Goal: Information Seeking & Learning: Learn about a topic

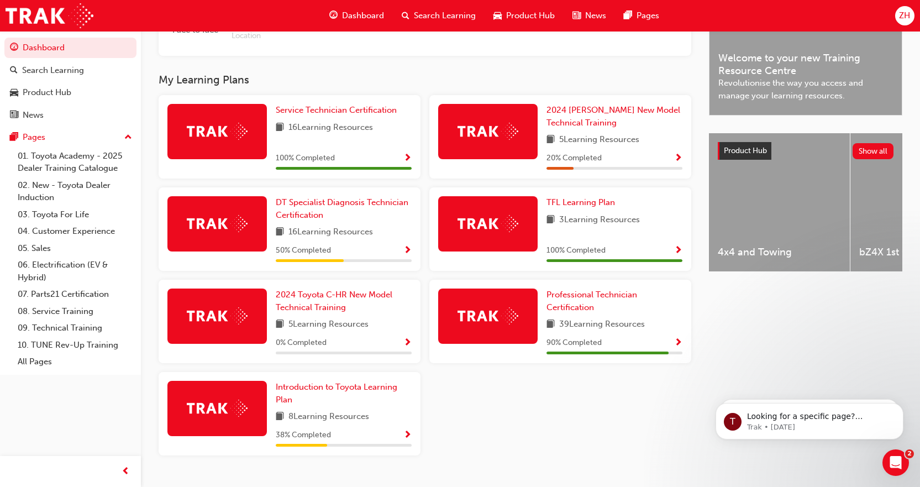
scroll to position [360, 0]
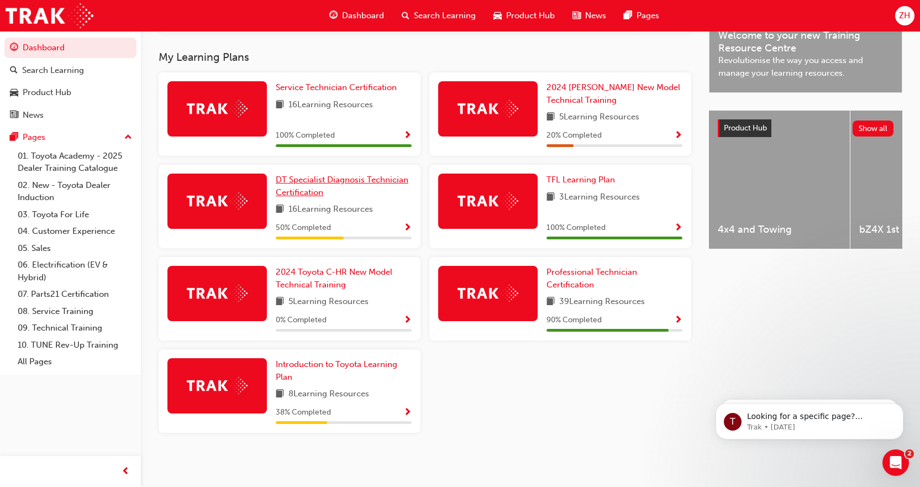
click at [285, 185] on link "DT Specialist Diagnosis Technician Certification" at bounding box center [344, 186] width 136 height 25
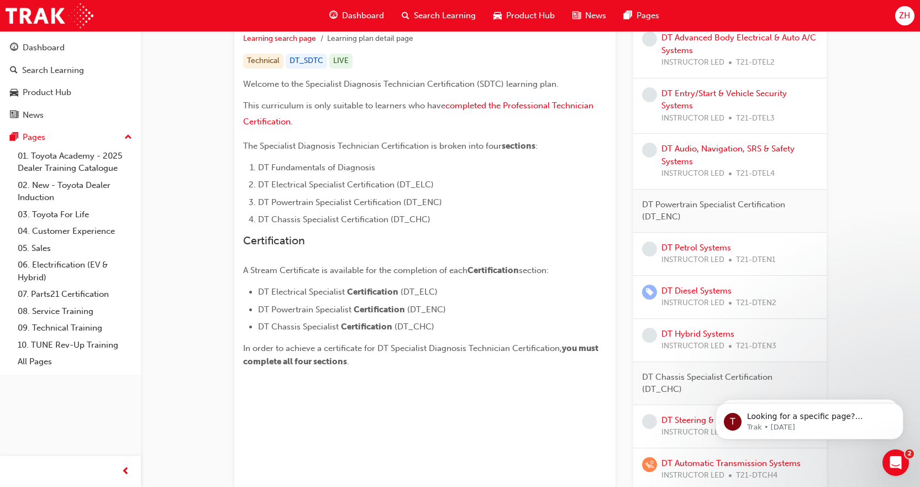
scroll to position [221, 0]
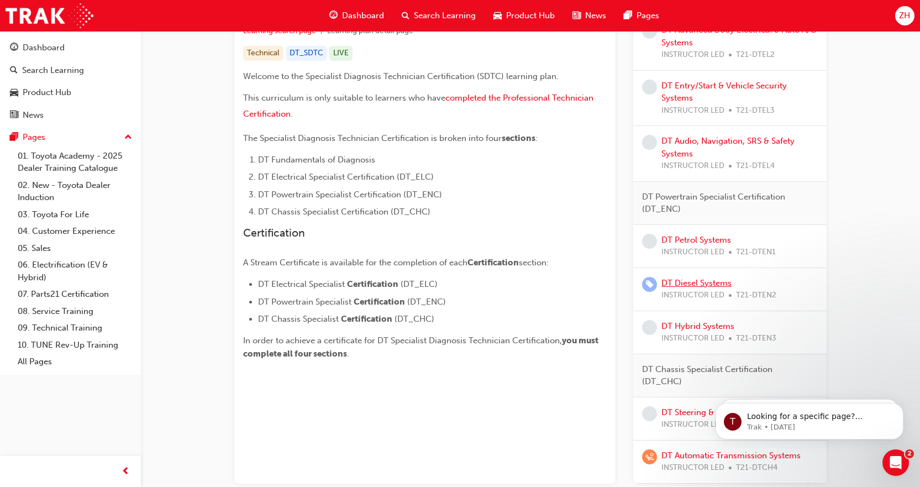
click at [683, 283] on link "DT Diesel Systems" at bounding box center [697, 283] width 70 height 10
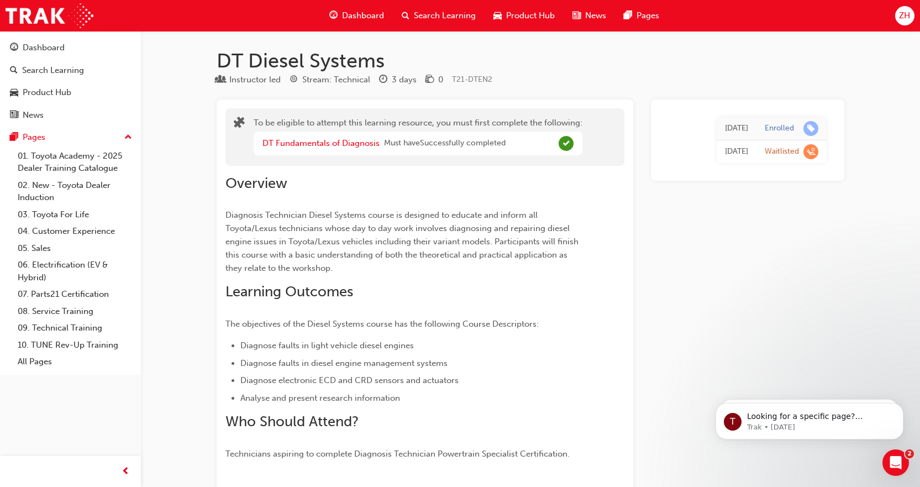
click at [356, 17] on span "Dashboard" at bounding box center [363, 15] width 42 height 13
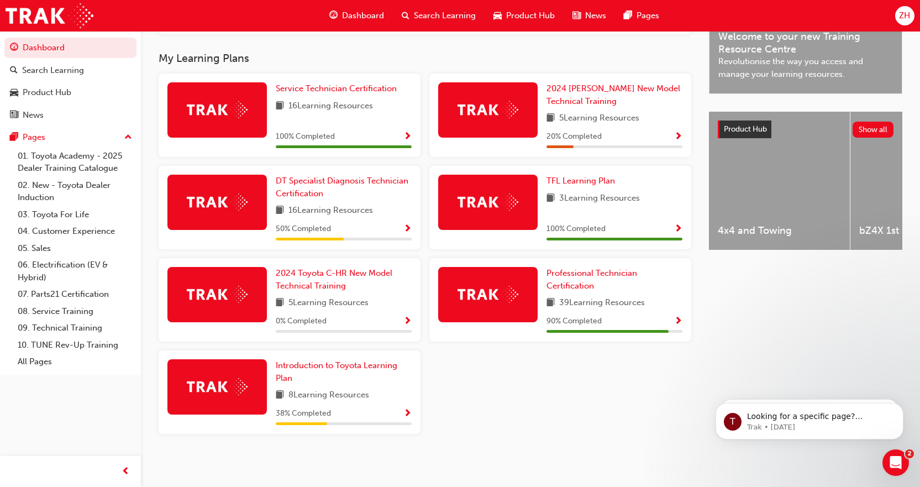
scroll to position [360, 0]
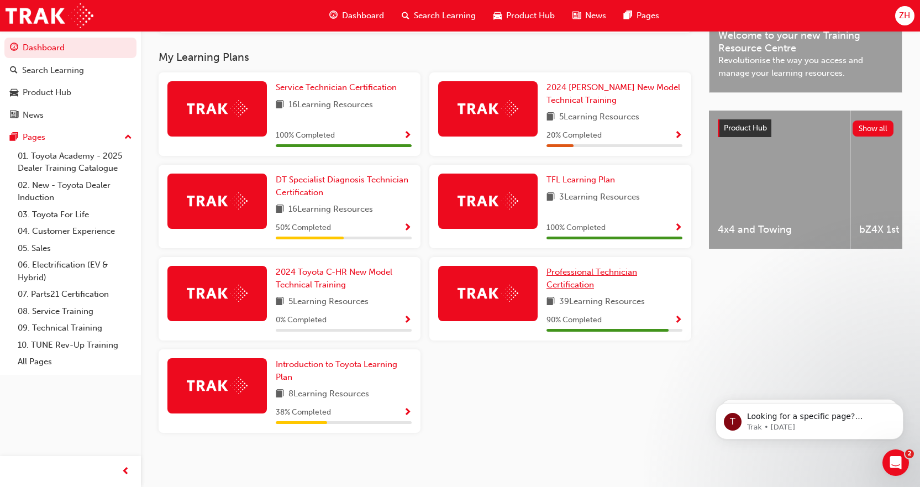
click at [584, 273] on span "Professional Technician Certification" at bounding box center [592, 278] width 91 height 23
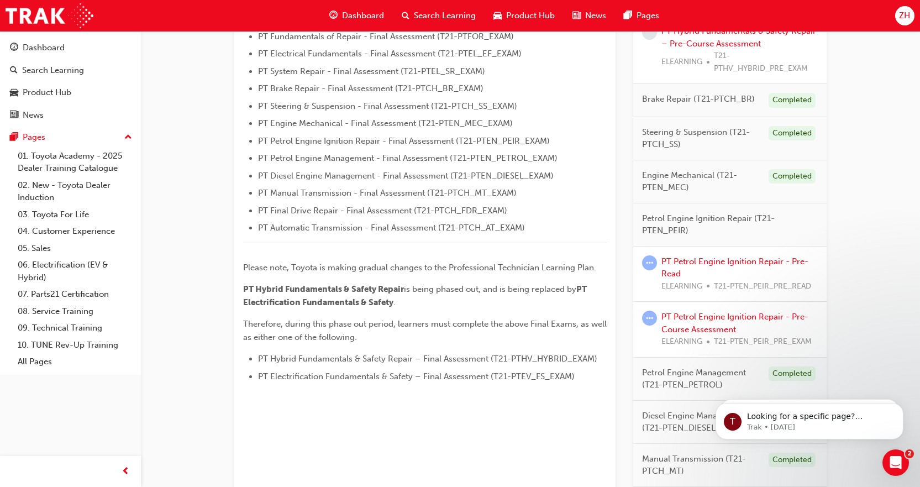
scroll to position [351, 0]
click at [735, 263] on link "PT Petrol Engine Ignition Repair - Pre-Read" at bounding box center [735, 266] width 147 height 23
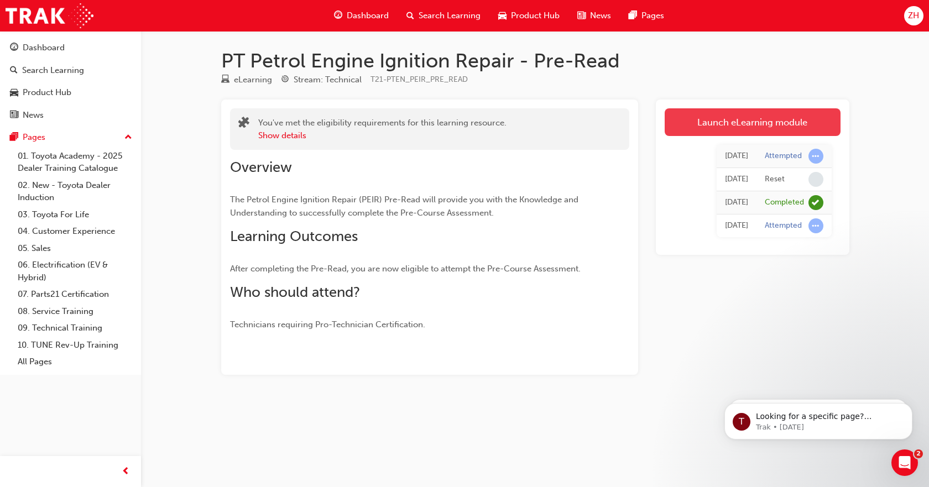
click at [721, 127] on link "Launch eLearning module" at bounding box center [753, 122] width 176 height 28
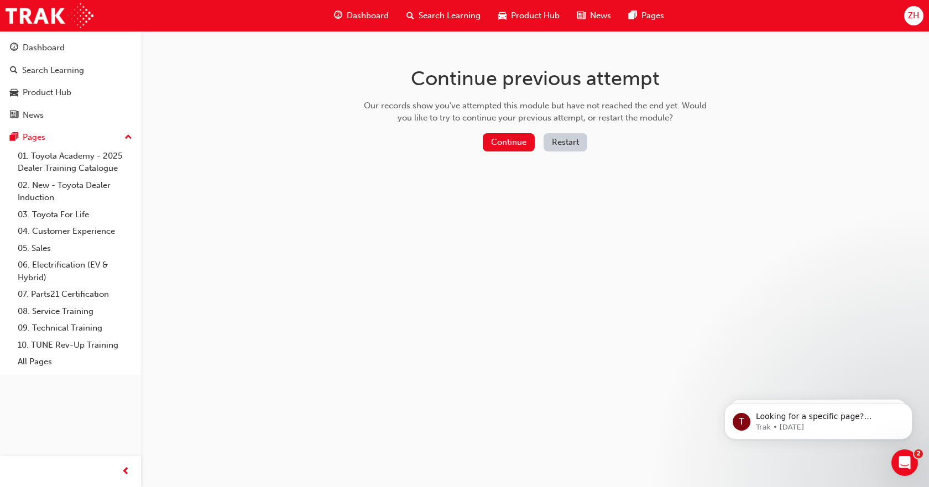
click at [559, 145] on button "Restart" at bounding box center [565, 142] width 44 height 18
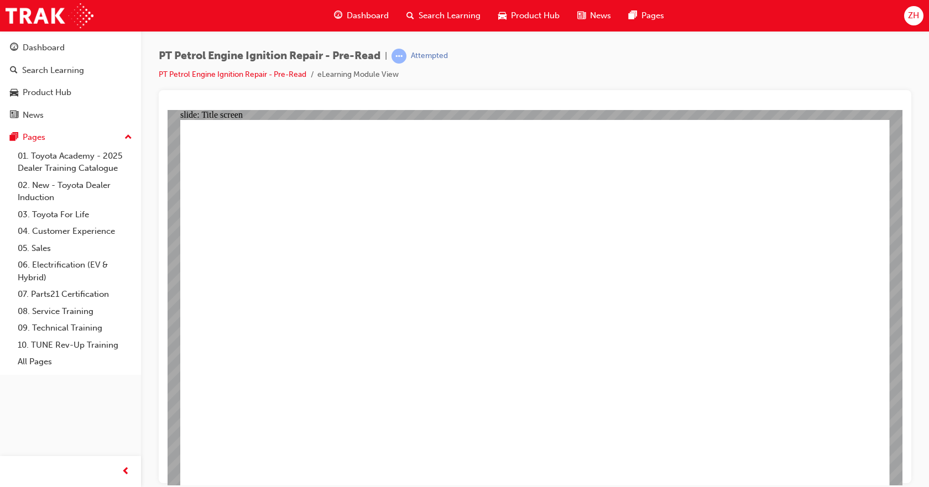
click at [749, 57] on div "PT Petrol Engine Ignition Repair - Pre-Read | Attempted PT Petrol Engine Igniti…" at bounding box center [535, 69] width 752 height 41
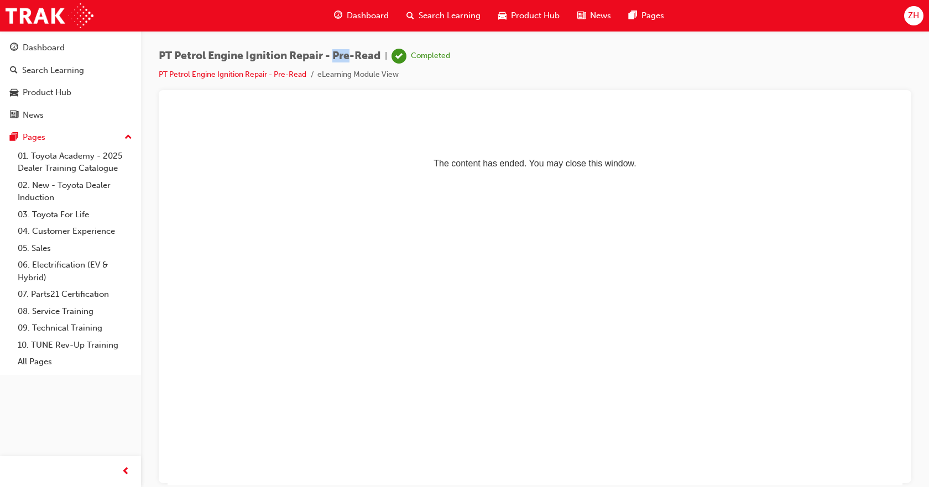
click at [362, 15] on span "Dashboard" at bounding box center [368, 15] width 42 height 13
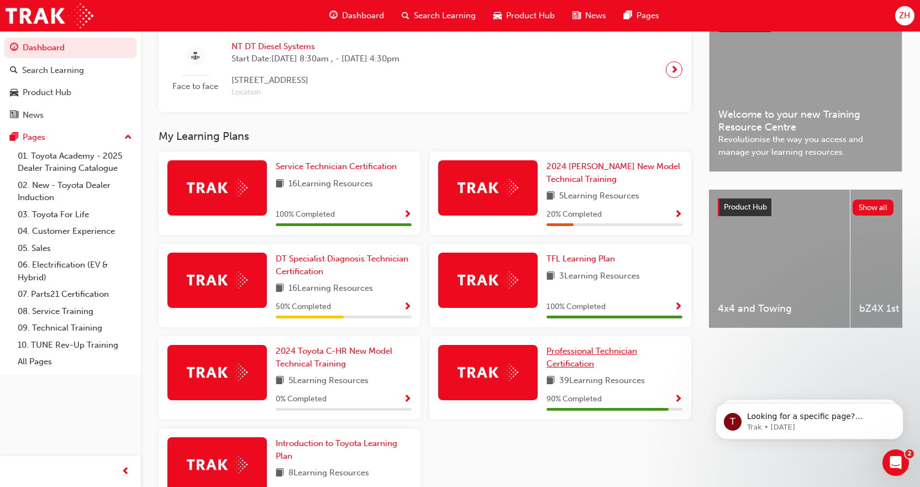
scroll to position [321, 0]
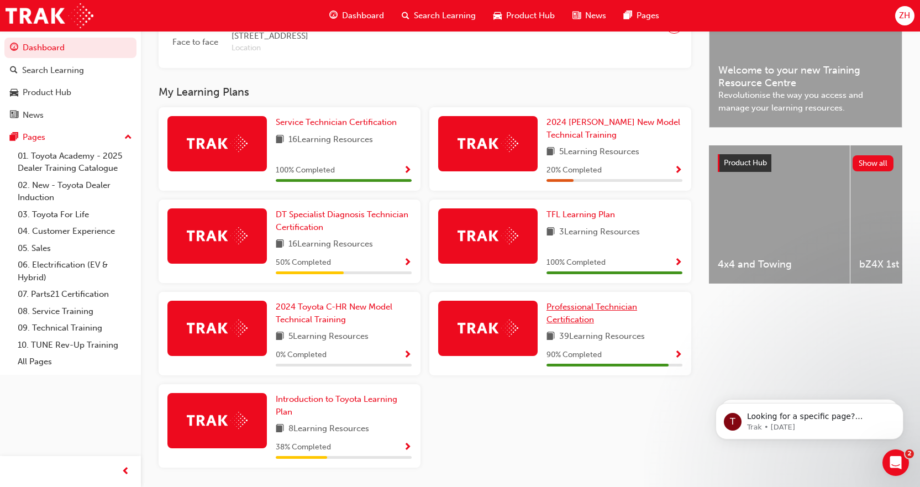
click at [562, 312] on span "Professional Technician Certification" at bounding box center [592, 313] width 91 height 23
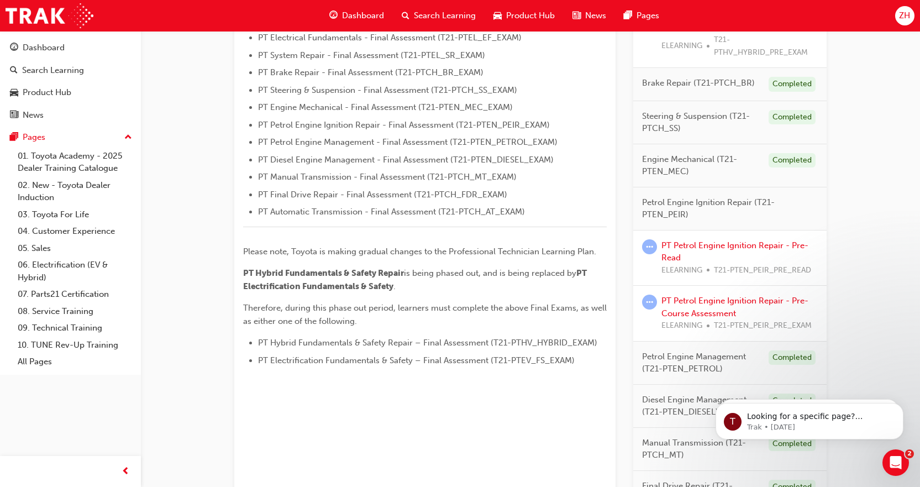
scroll to position [387, 0]
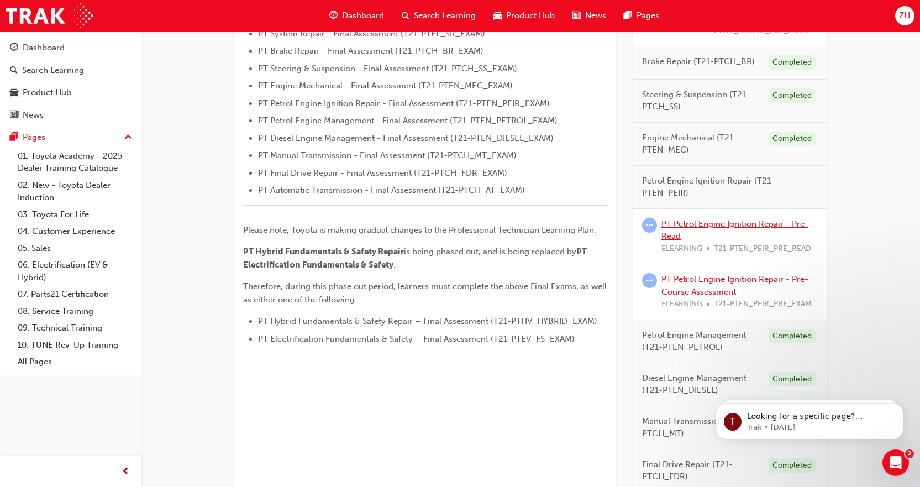
click at [708, 228] on link "PT Petrol Engine Ignition Repair - Pre-Read" at bounding box center [735, 230] width 147 height 23
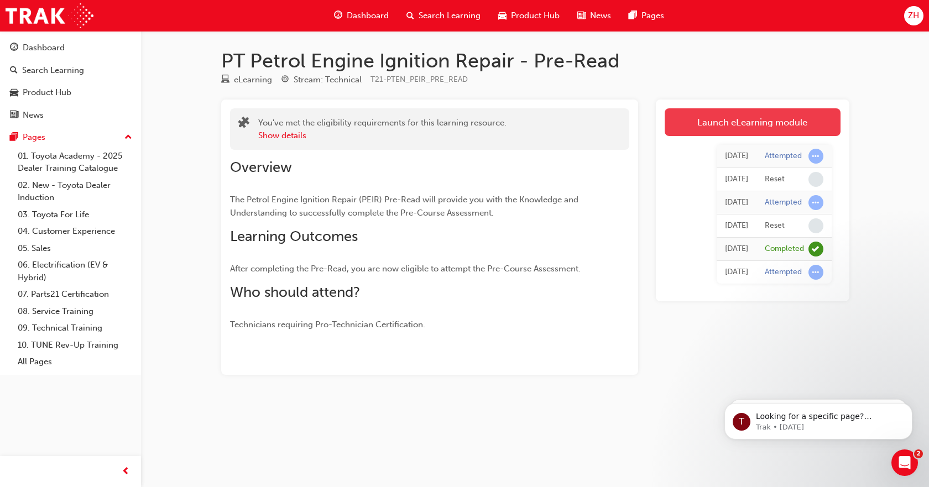
click at [755, 119] on link "Launch eLearning module" at bounding box center [753, 122] width 176 height 28
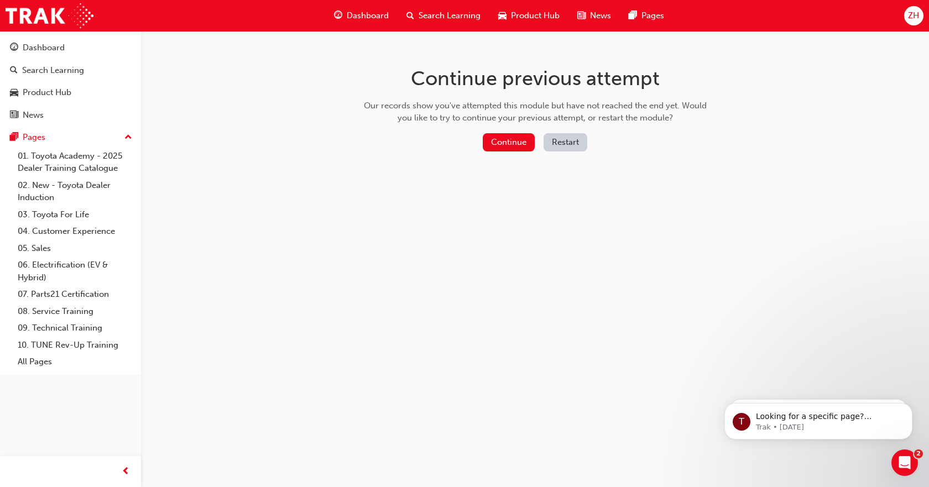
click at [567, 145] on button "Restart" at bounding box center [565, 142] width 44 height 18
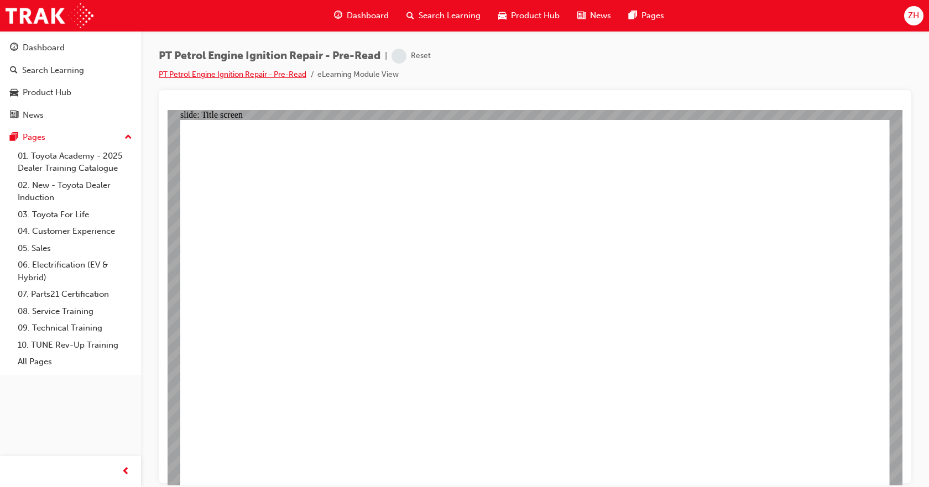
click at [223, 74] on link "PT Petrol Engine Ignition Repair - Pre-Read" at bounding box center [233, 74] width 148 height 9
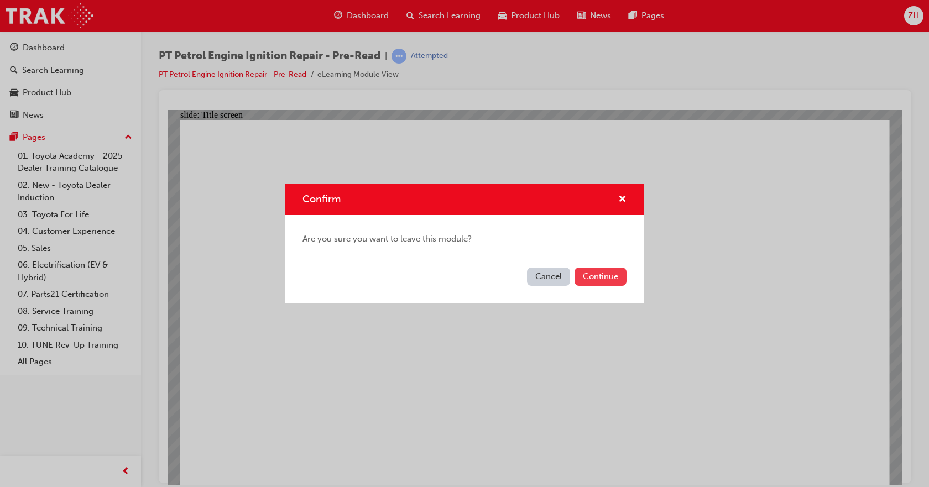
click at [600, 279] on button "Continue" at bounding box center [600, 277] width 52 height 18
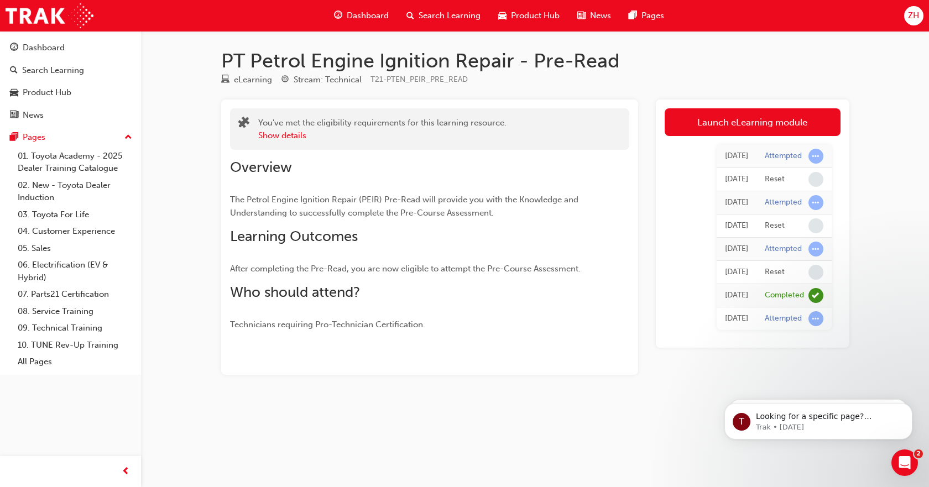
click at [361, 19] on span "Dashboard" at bounding box center [368, 15] width 42 height 13
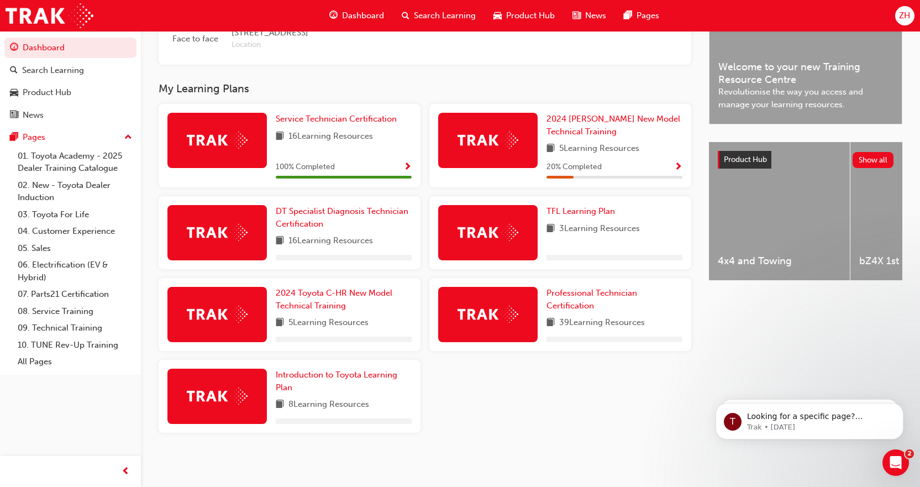
scroll to position [328, 0]
click at [572, 294] on span "Professional Technician Certification" at bounding box center [592, 299] width 91 height 23
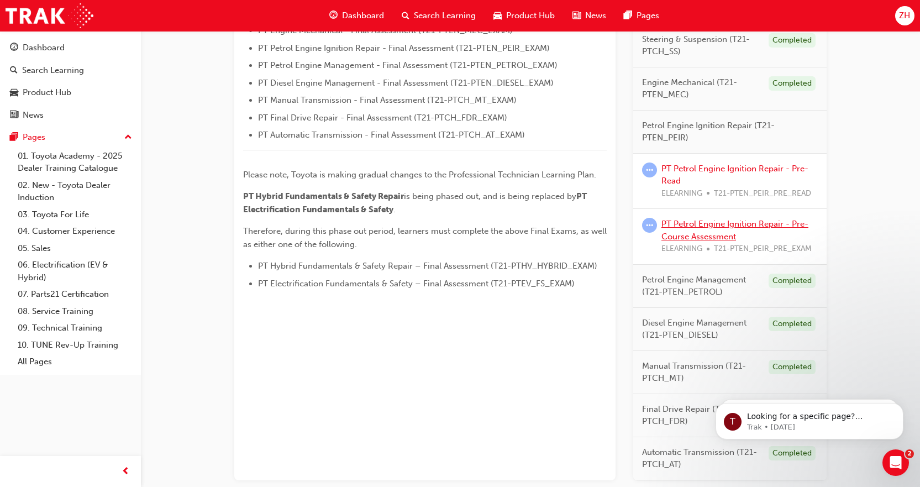
click at [702, 227] on link "PT Petrol Engine Ignition Repair - Pre-Course Assessment" at bounding box center [735, 230] width 147 height 23
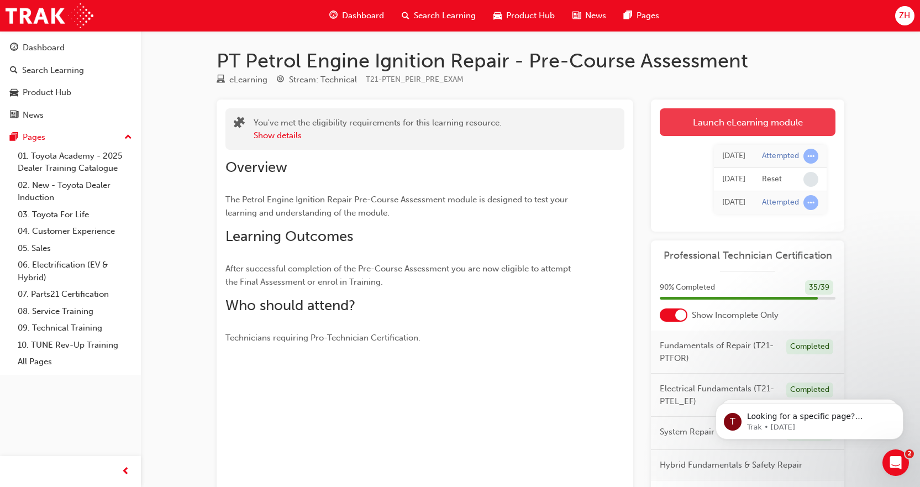
click at [698, 128] on link "Launch eLearning module" at bounding box center [748, 122] width 176 height 28
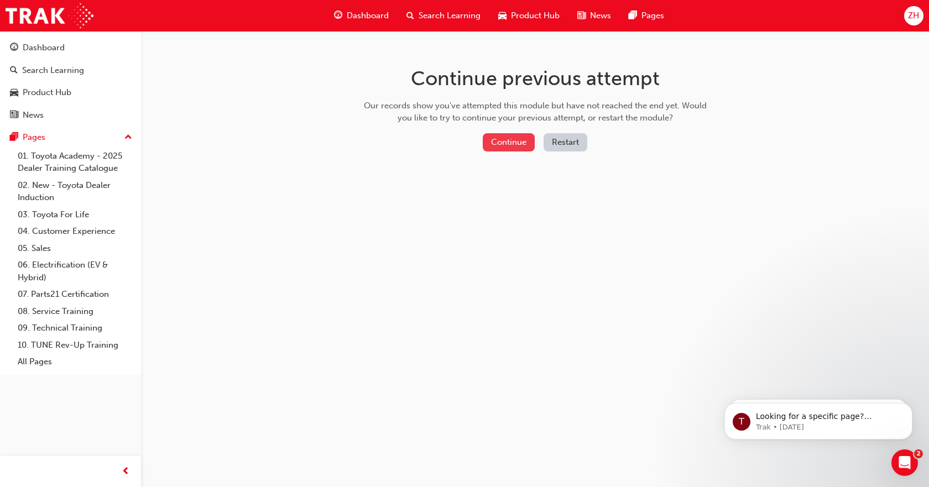
click at [517, 146] on button "Continue" at bounding box center [509, 142] width 52 height 18
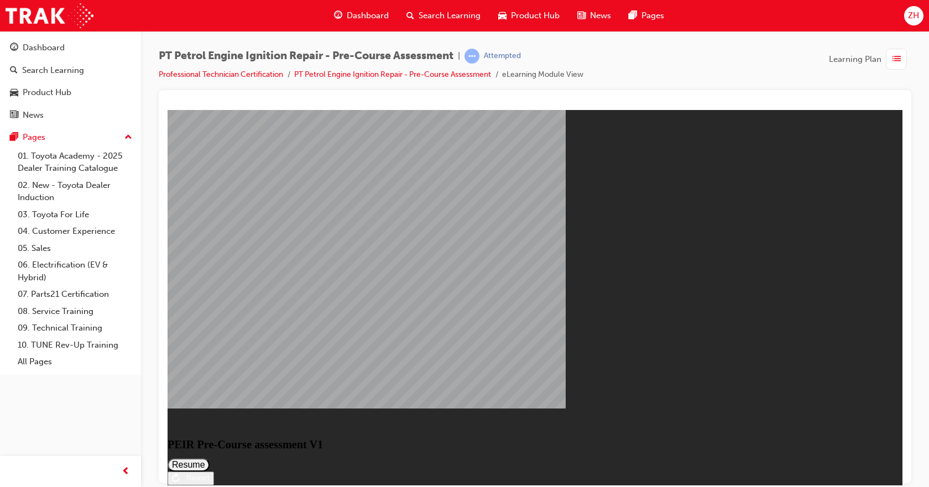
click at [210, 458] on button "Resume" at bounding box center [189, 464] width 42 height 13
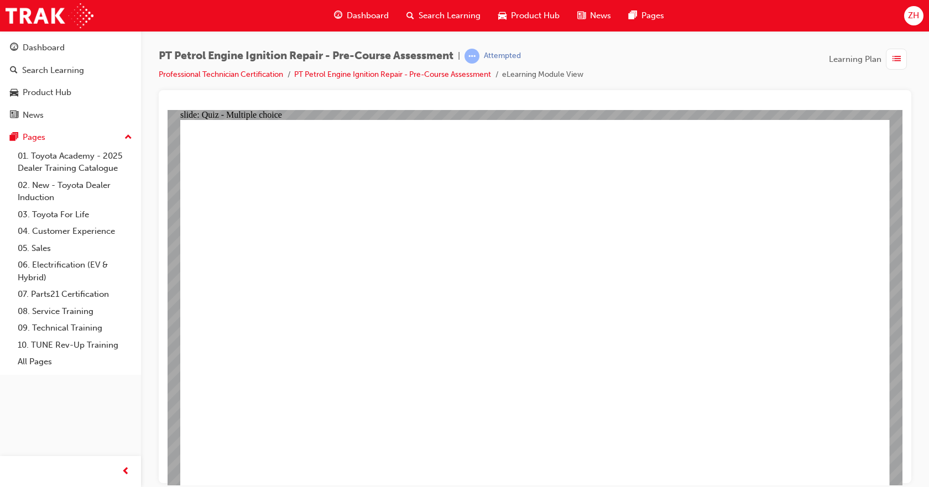
radio input "true"
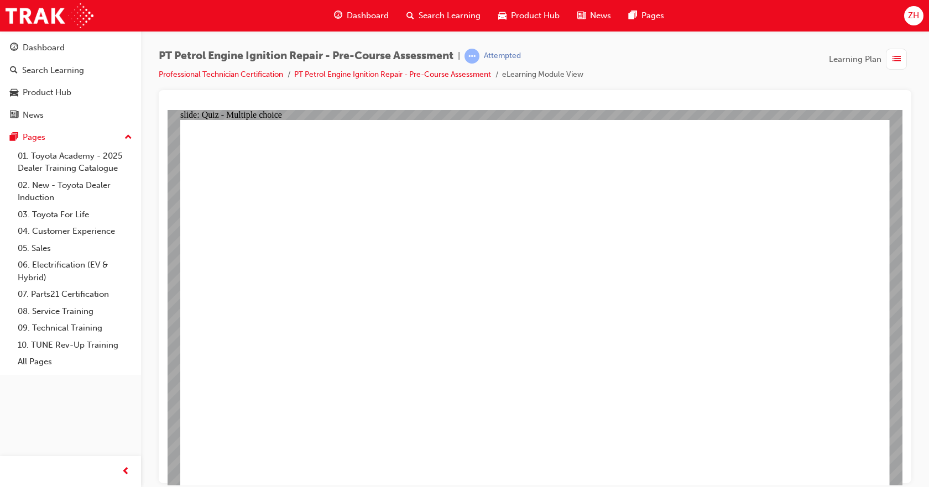
radio input "true"
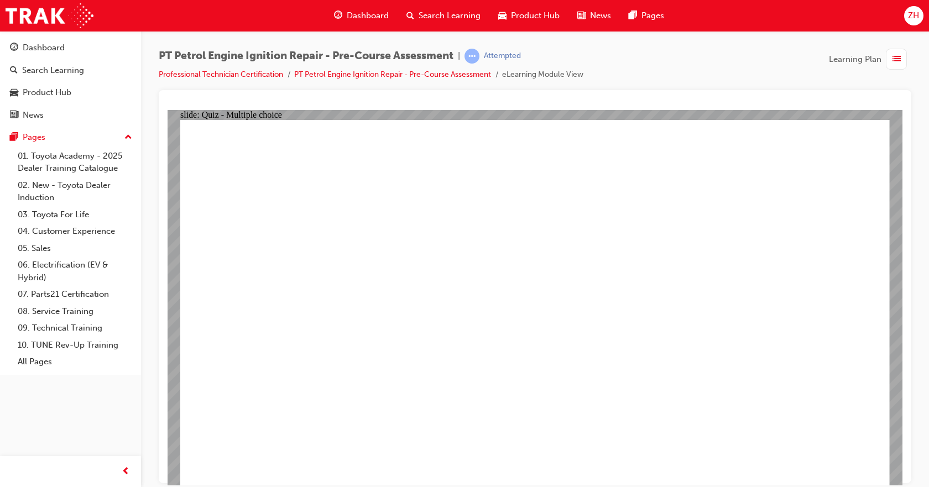
radio input "true"
drag, startPoint x: 536, startPoint y: 357, endPoint x: 522, endPoint y: 335, distance: 26.4
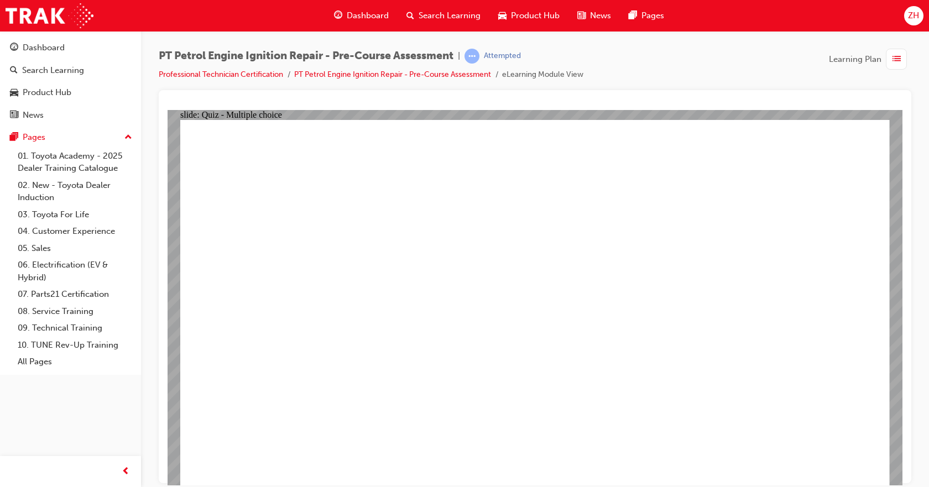
radio input "false"
radio input "true"
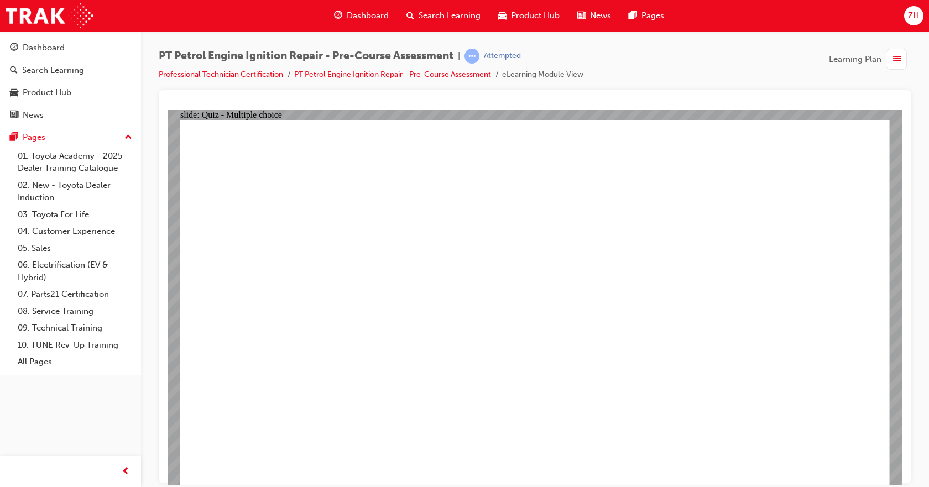
radio input "true"
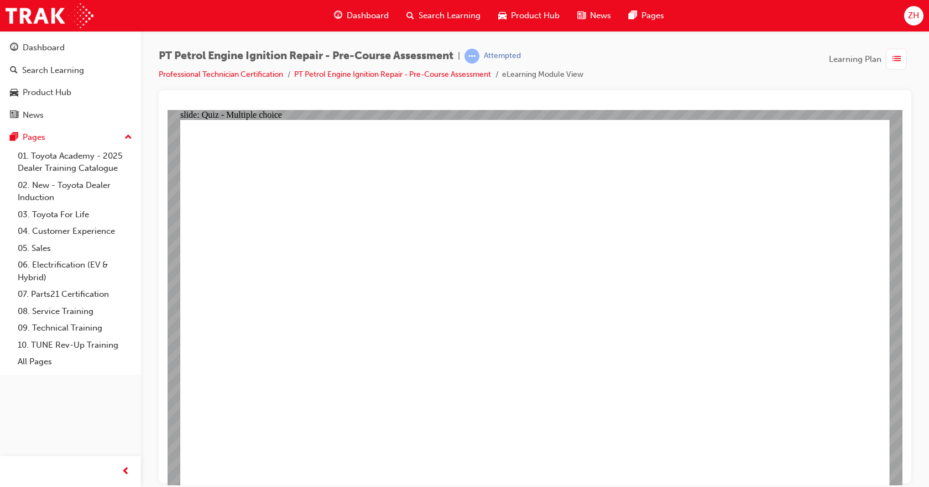
radio input "true"
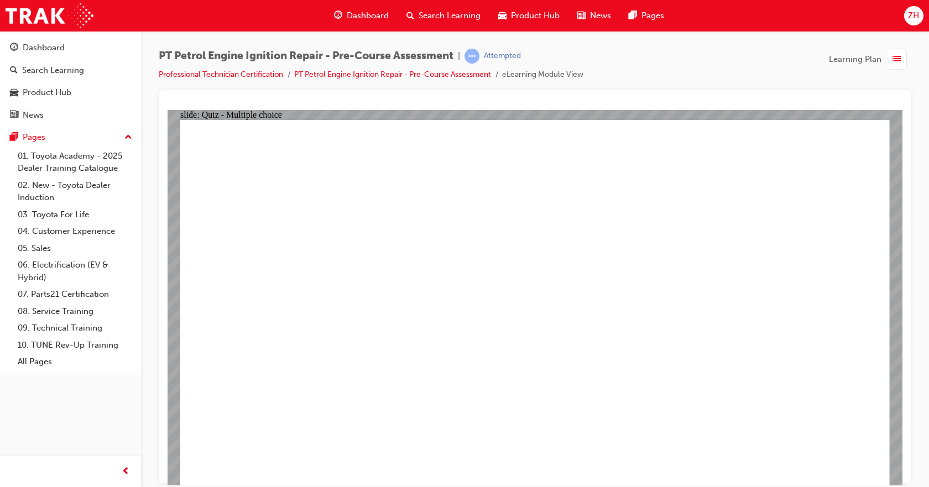
radio input "true"
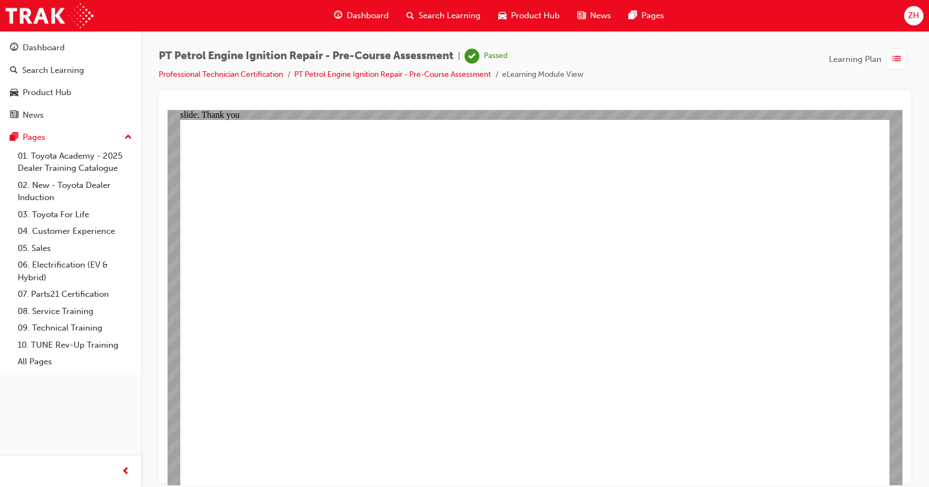
drag, startPoint x: 546, startPoint y: 427, endPoint x: 545, endPoint y: 420, distance: 6.7
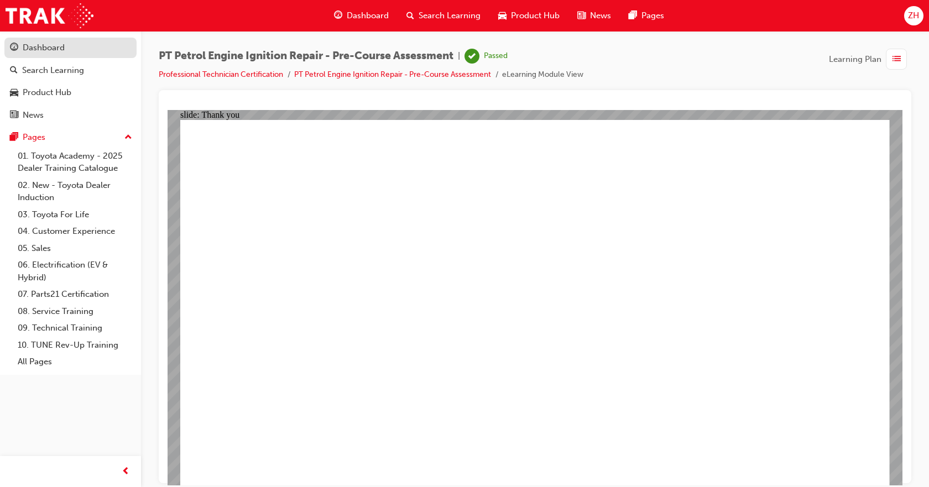
click at [59, 43] on div "Dashboard" at bounding box center [44, 47] width 42 height 13
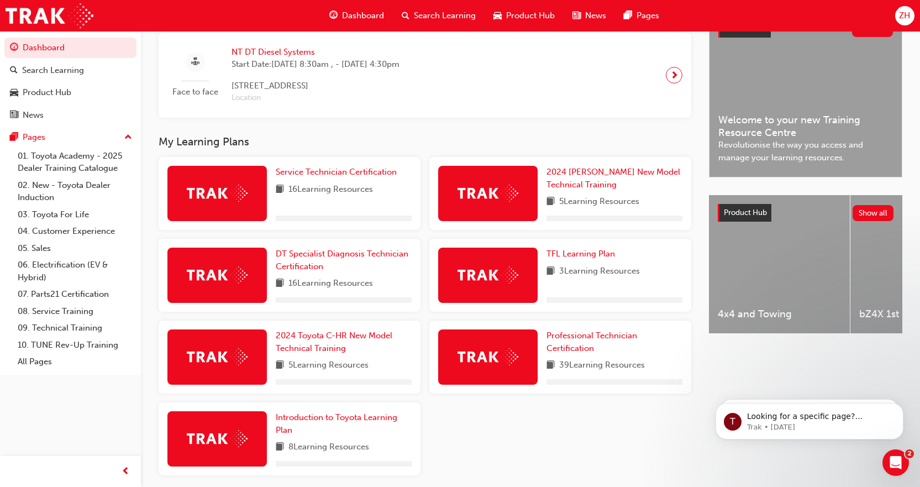
scroll to position [276, 0]
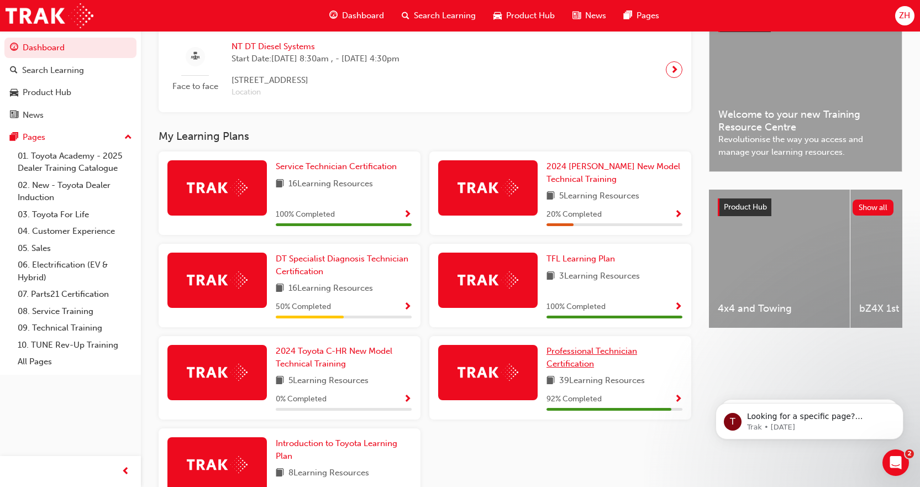
click at [570, 355] on span "Professional Technician Certification" at bounding box center [592, 357] width 91 height 23
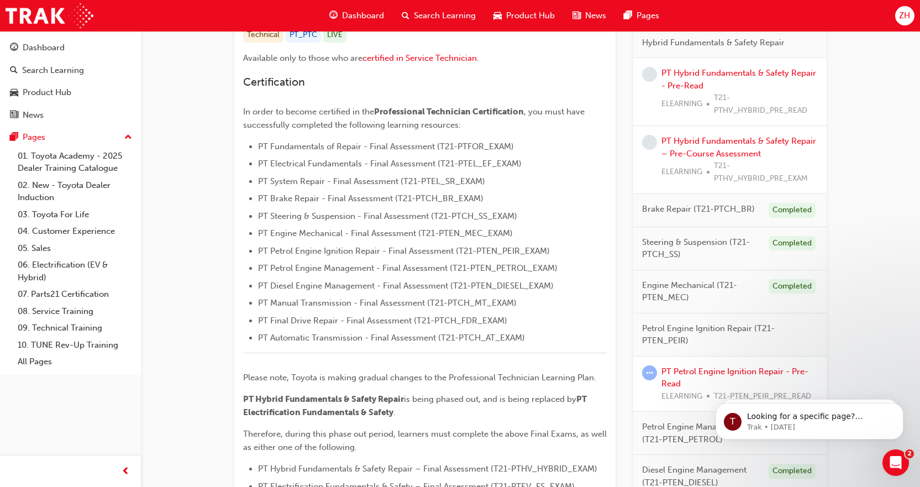
scroll to position [276, 0]
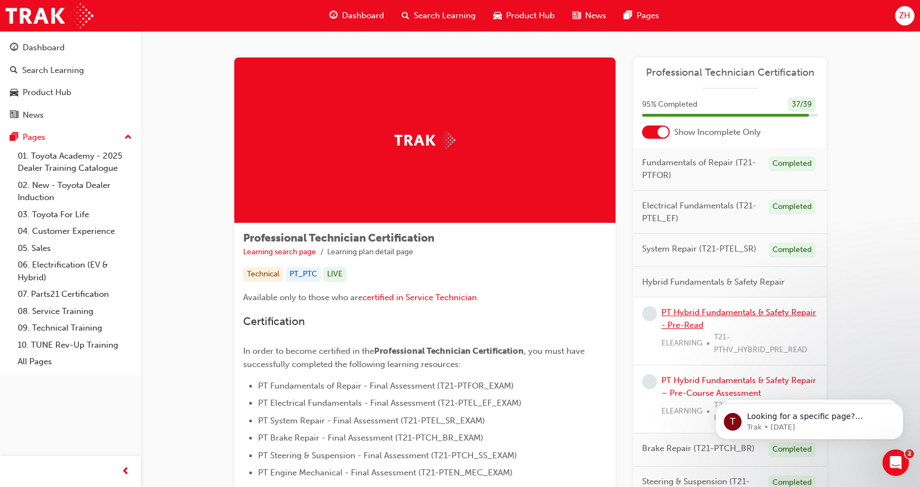
click at [731, 314] on link "PT Hybrid Fundamentals & Safety Repair - Pre-Read" at bounding box center [739, 318] width 155 height 23
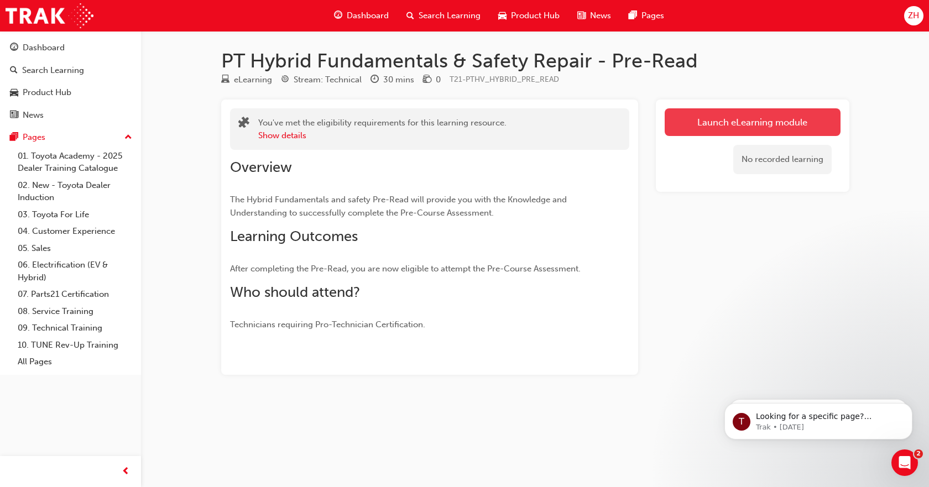
click at [700, 116] on link "Launch eLearning module" at bounding box center [753, 122] width 176 height 28
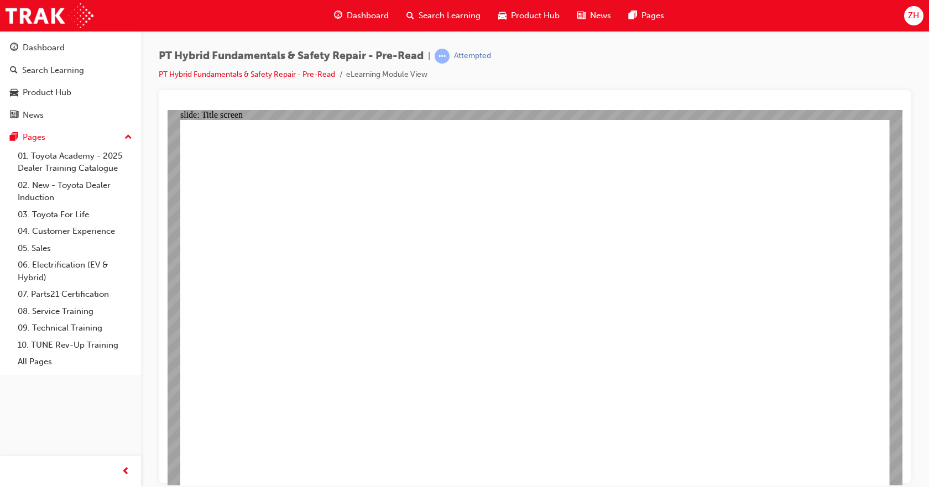
drag, startPoint x: 534, startPoint y: 436, endPoint x: 532, endPoint y: 450, distance: 14.5
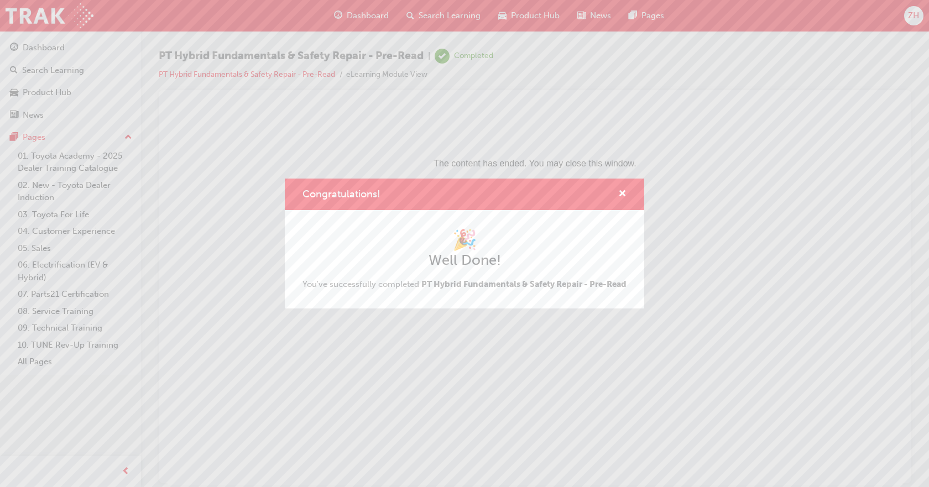
click at [627, 190] on div "Congratulations!" at bounding box center [464, 195] width 359 height 32
click at [621, 190] on span "cross-icon" at bounding box center [622, 195] width 8 height 10
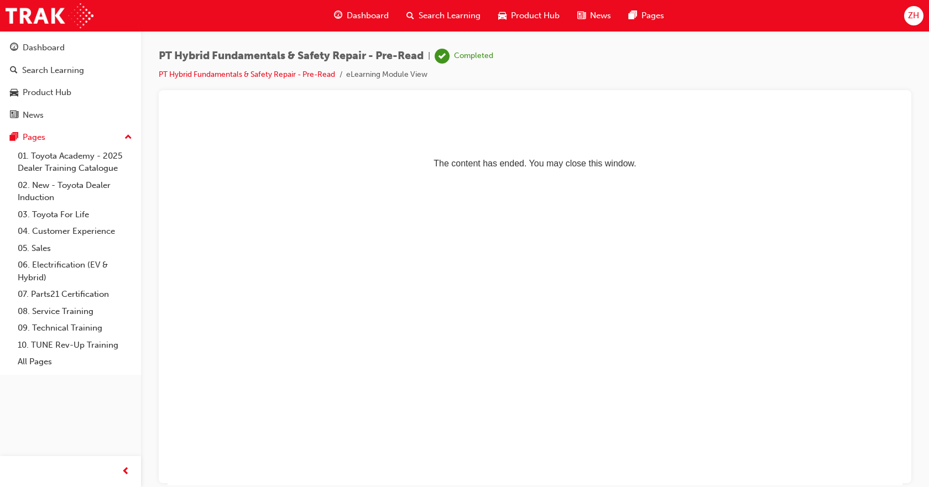
click at [365, 15] on span "Dashboard" at bounding box center [368, 15] width 42 height 13
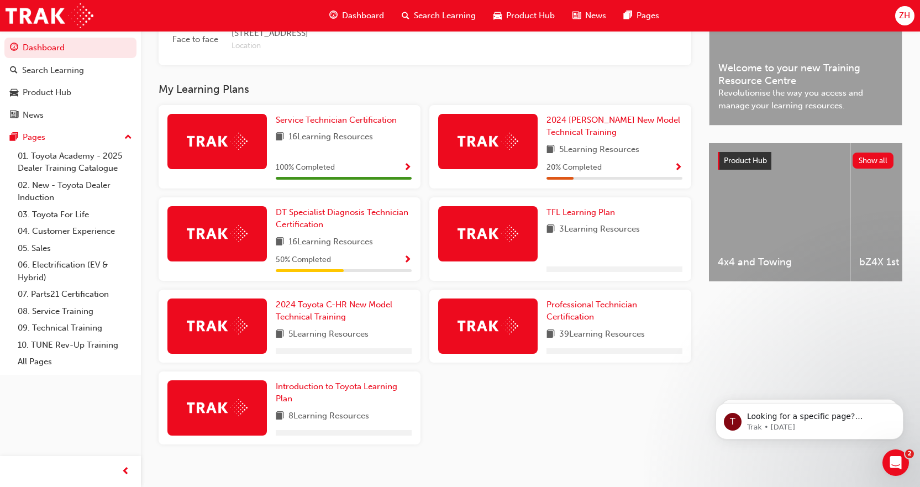
scroll to position [295, 0]
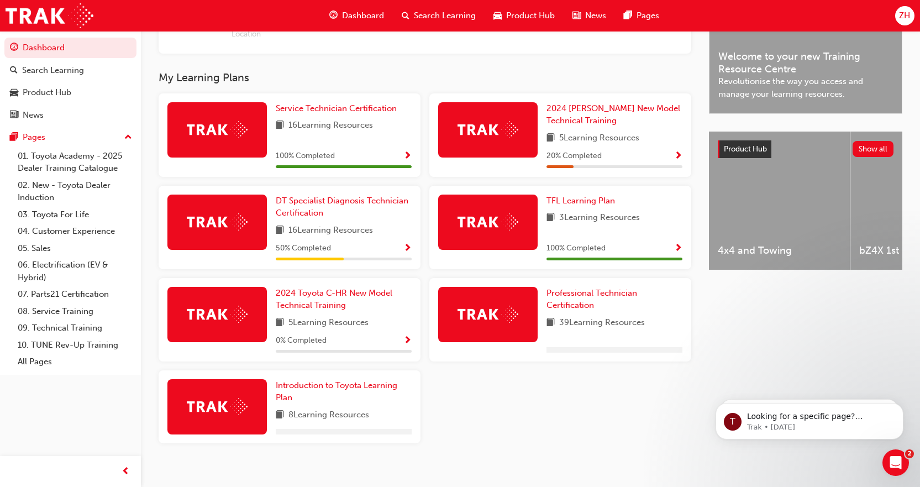
click at [496, 312] on img at bounding box center [488, 314] width 61 height 17
click at [557, 291] on span "Professional Technician Certification" at bounding box center [592, 299] width 91 height 23
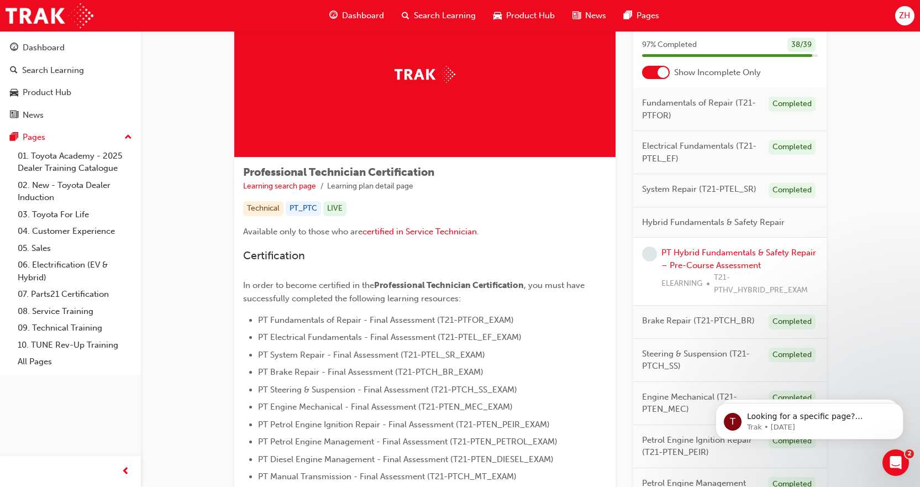
scroll to position [12, 0]
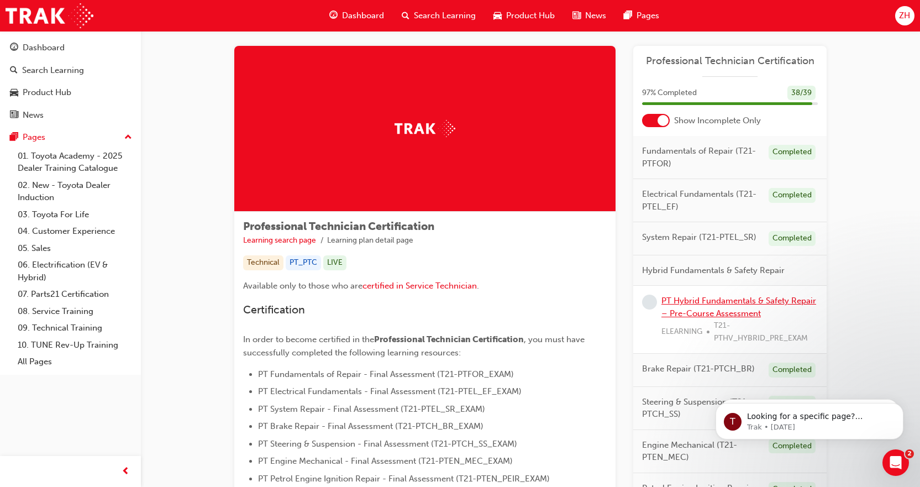
click at [720, 304] on link "PT Hybrid Fundamentals & Safety Repair – Pre-Course Assessment" at bounding box center [739, 307] width 155 height 23
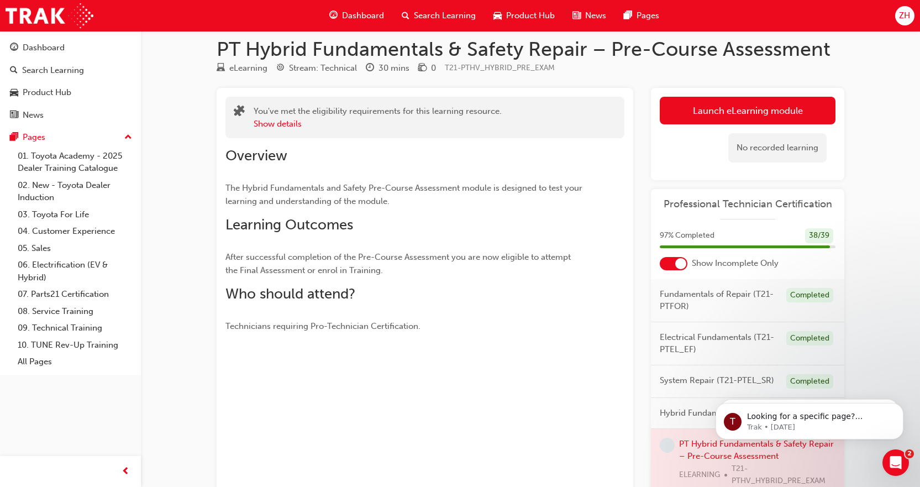
click at [752, 112] on link "Launch eLearning module" at bounding box center [748, 111] width 176 height 28
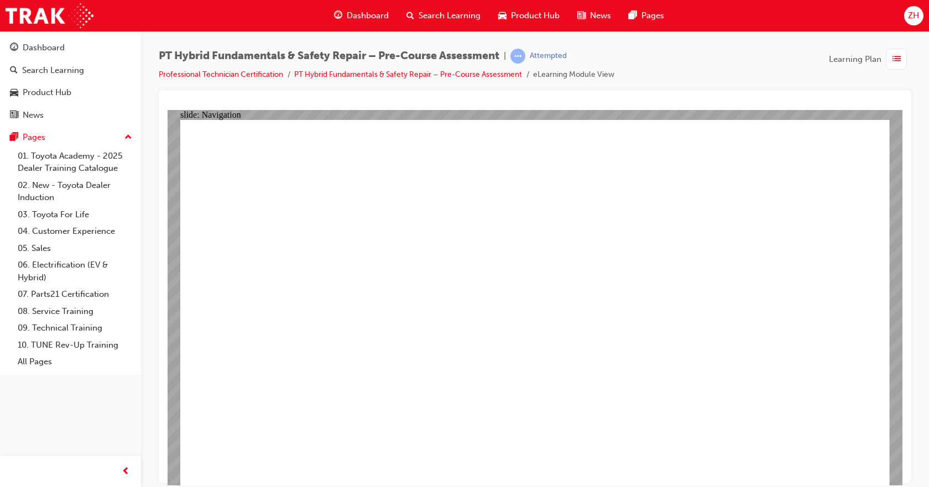
radio input "true"
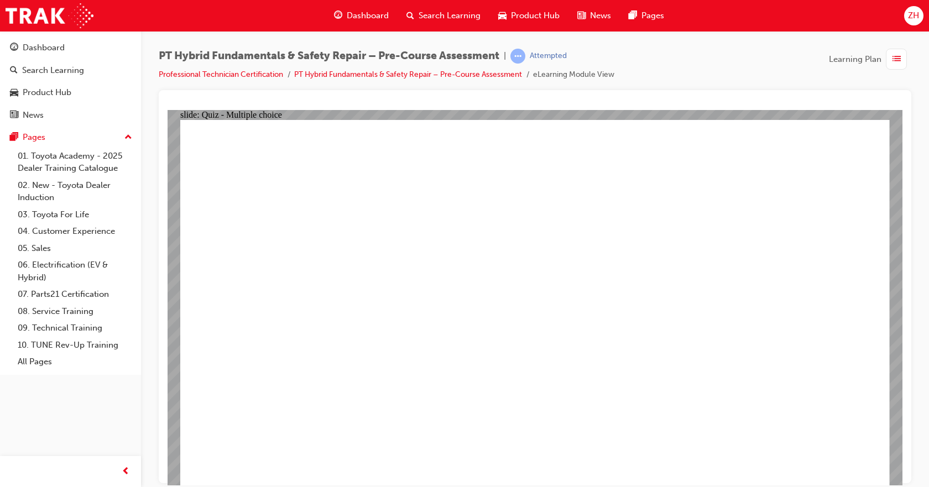
radio input "true"
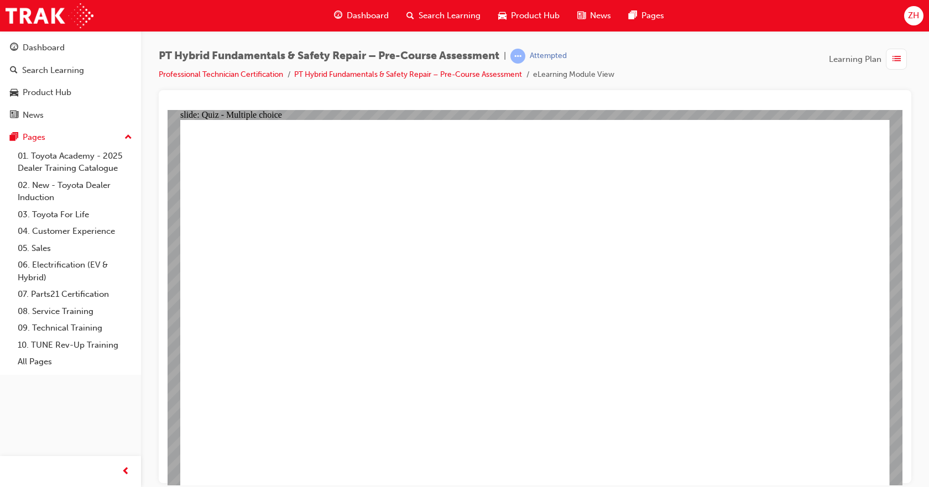
radio input "true"
checkbox input "true"
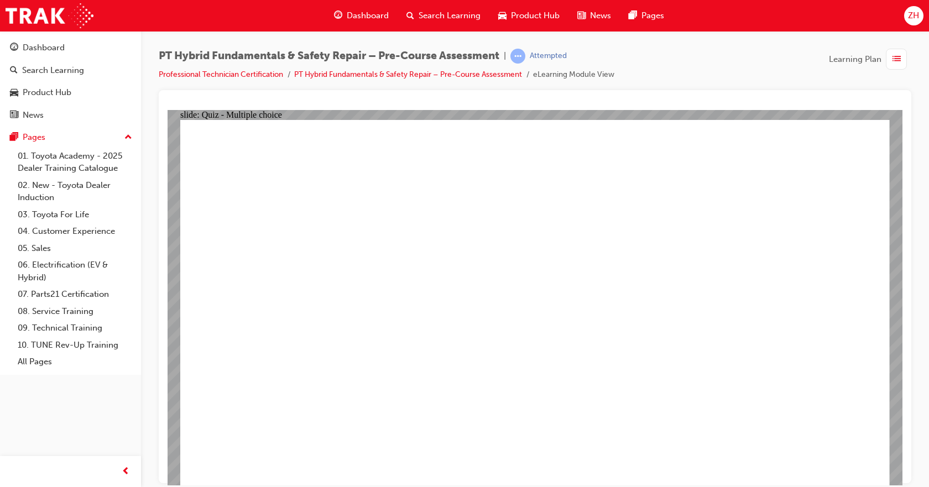
checkbox input "true"
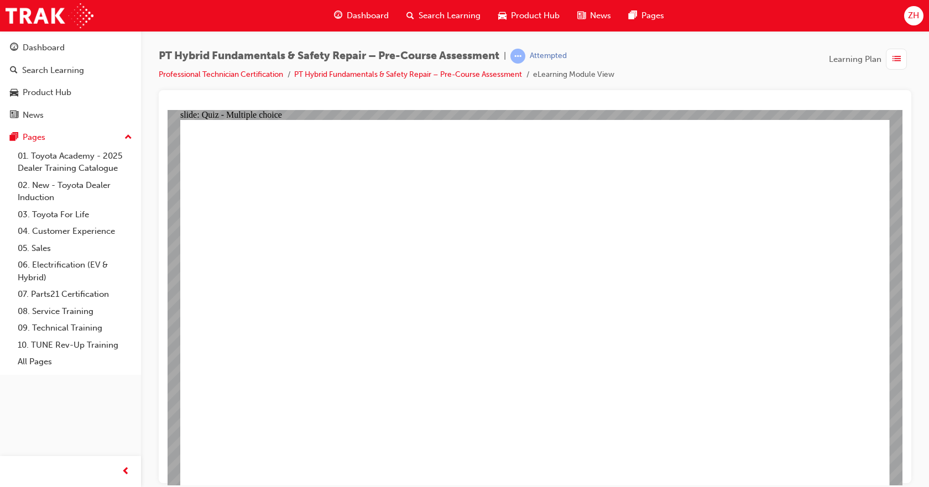
radio input "true"
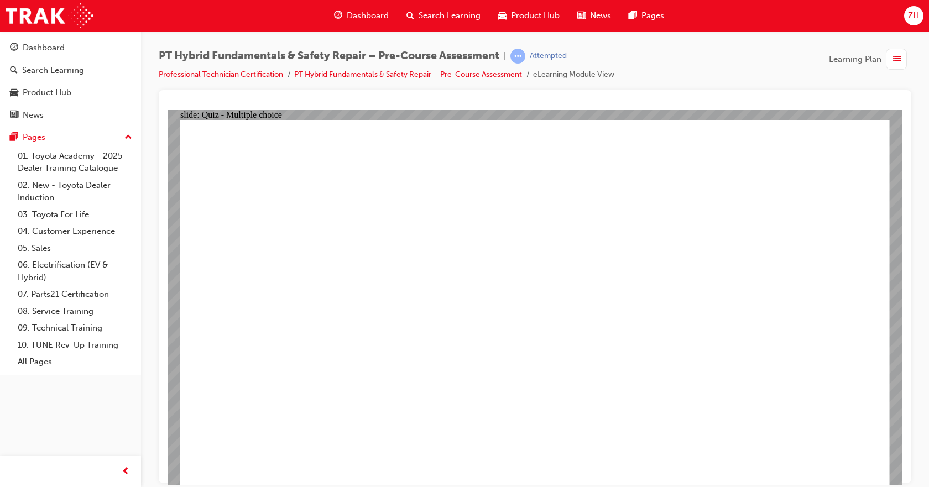
radio input "true"
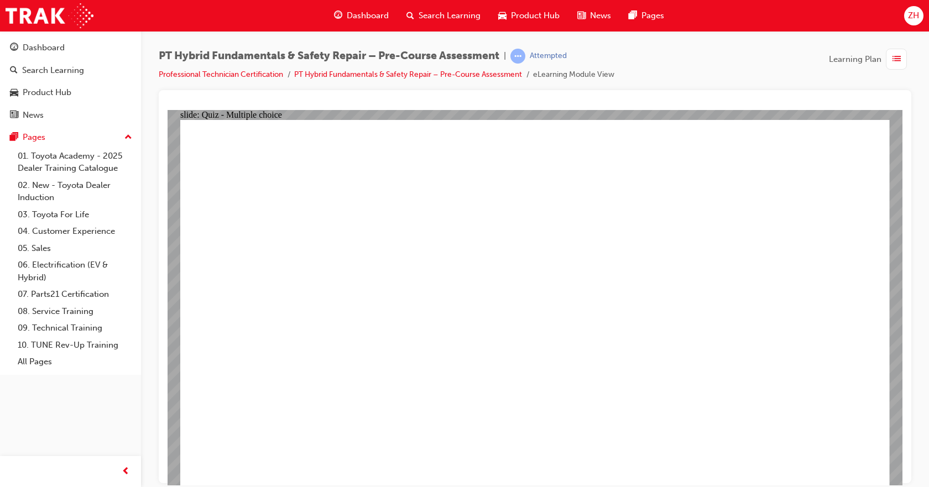
radio input "true"
click at [243, 74] on link "Professional Technician Certification" at bounding box center [221, 74] width 124 height 9
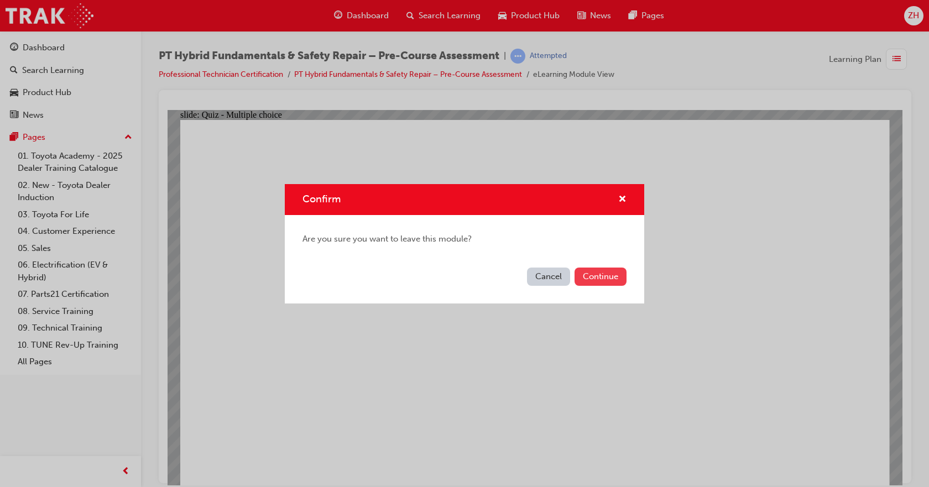
click at [579, 281] on button "Continue" at bounding box center [600, 277] width 52 height 18
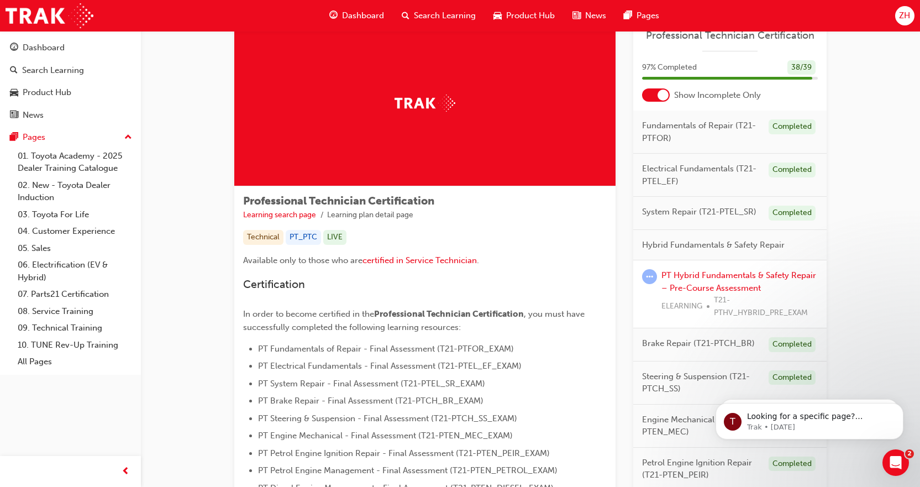
scroll to position [55, 0]
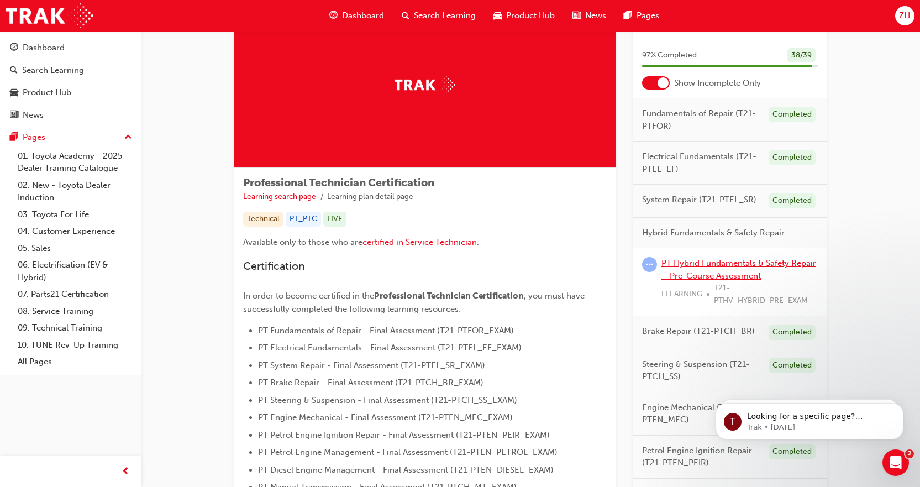
click at [740, 263] on link "PT Hybrid Fundamentals & Safety Repair – Pre-Course Assessment" at bounding box center [739, 269] width 155 height 23
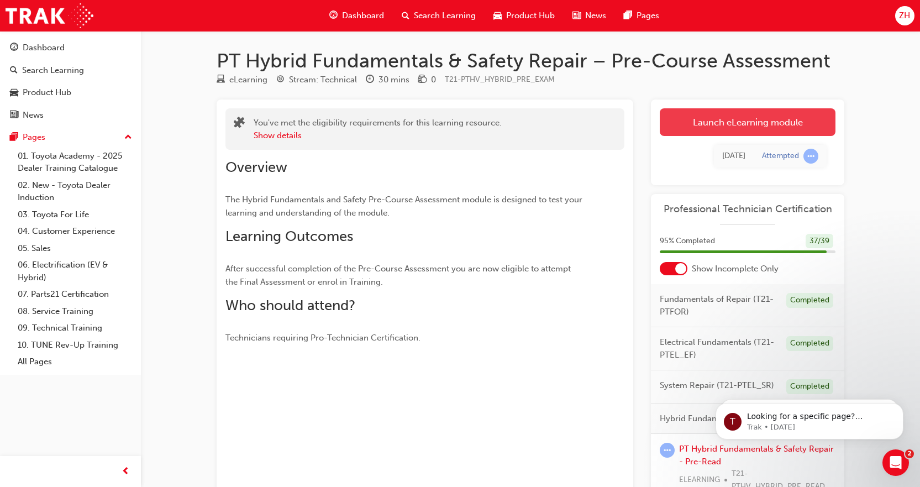
click at [731, 133] on link "Launch eLearning module" at bounding box center [748, 122] width 176 height 28
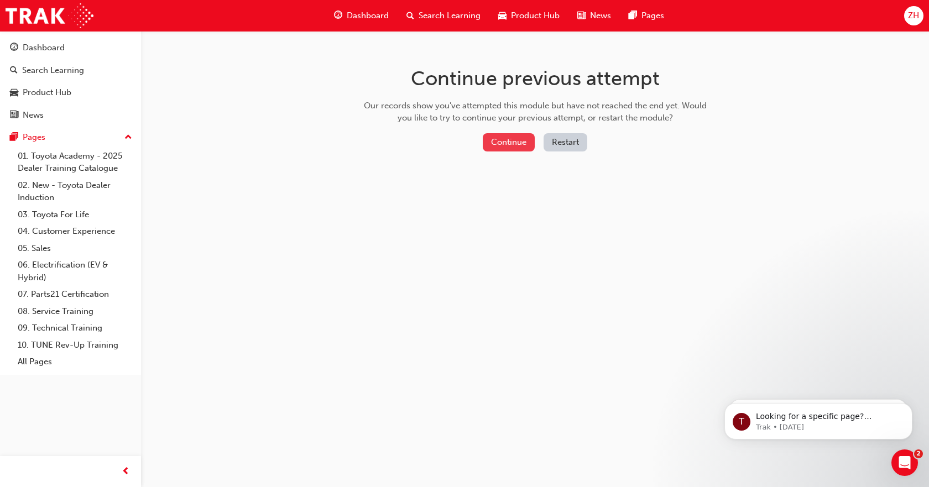
click at [517, 142] on button "Continue" at bounding box center [509, 142] width 52 height 18
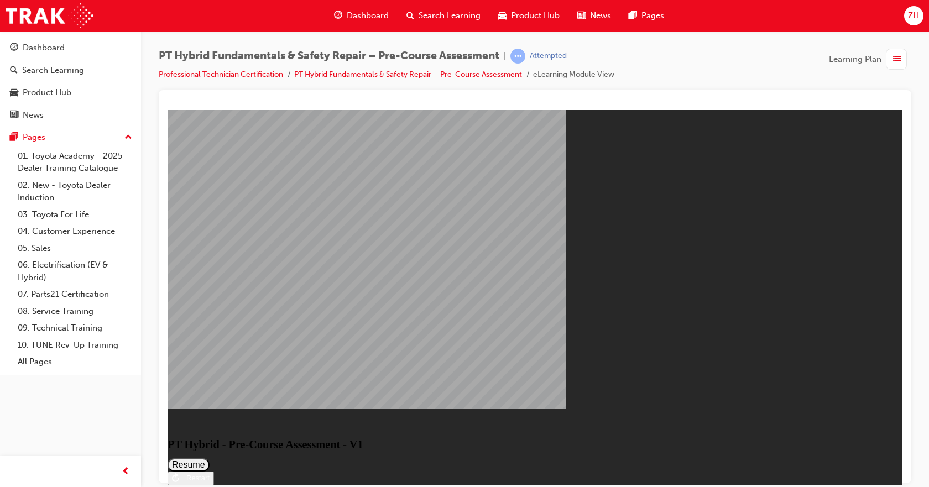
click at [210, 458] on button "Resume" at bounding box center [189, 464] width 42 height 13
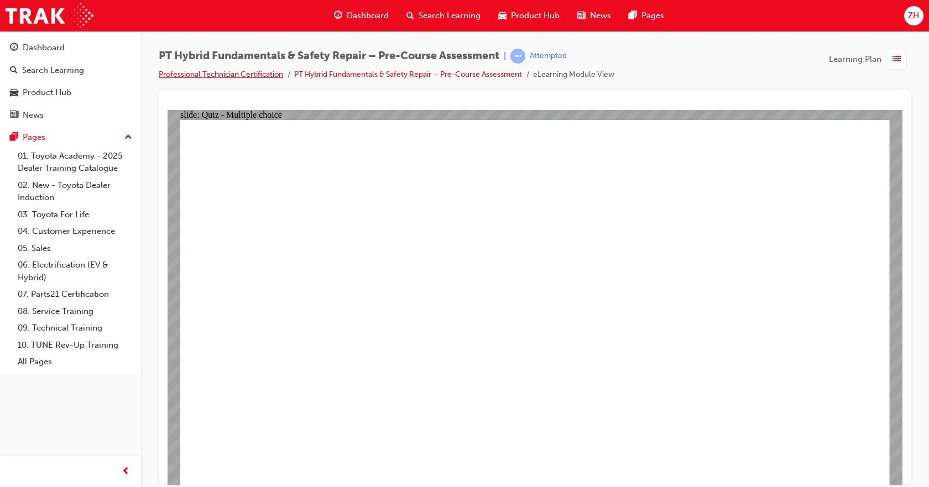
click at [263, 72] on link "Professional Technician Certification" at bounding box center [221, 74] width 124 height 9
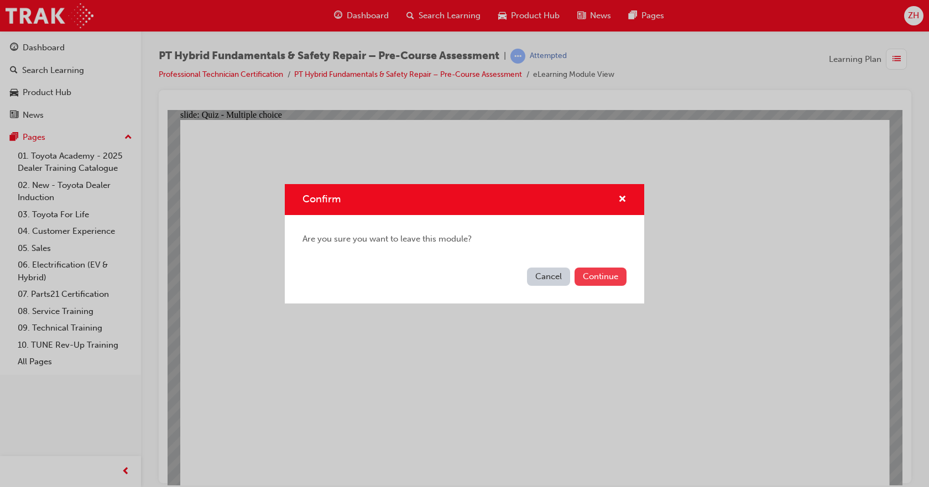
click at [592, 276] on button "Continue" at bounding box center [600, 277] width 52 height 18
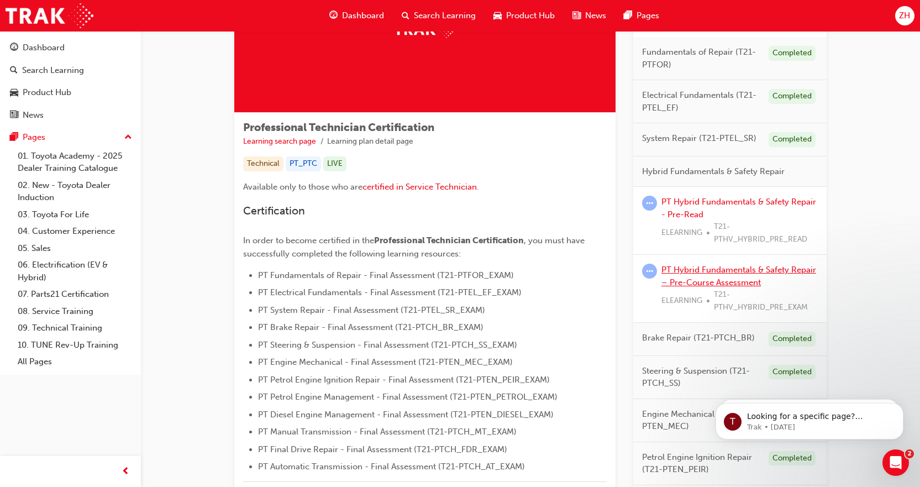
click at [710, 270] on link "PT Hybrid Fundamentals & Safety Repair – Pre-Course Assessment" at bounding box center [739, 276] width 155 height 23
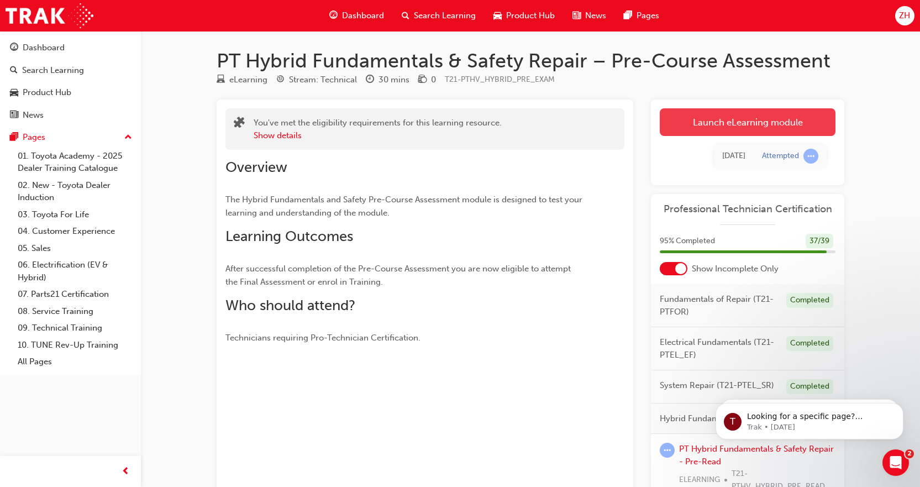
click at [742, 123] on link "Launch eLearning module" at bounding box center [748, 122] width 176 height 28
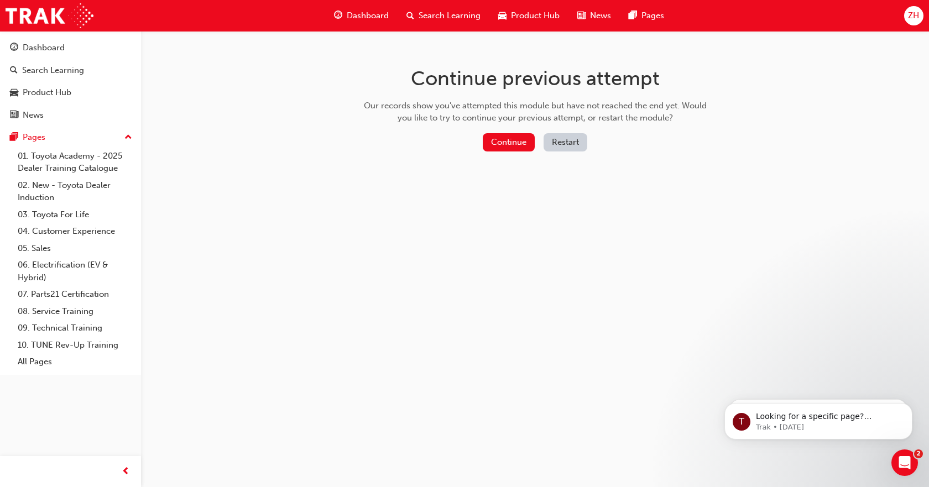
click at [575, 140] on button "Restart" at bounding box center [565, 142] width 44 height 18
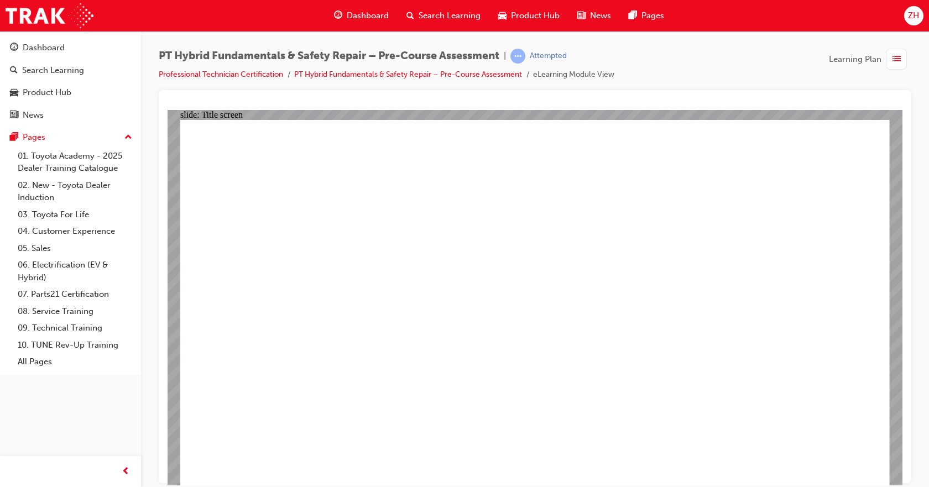
click at [365, 18] on span "Dashboard" at bounding box center [368, 15] width 42 height 13
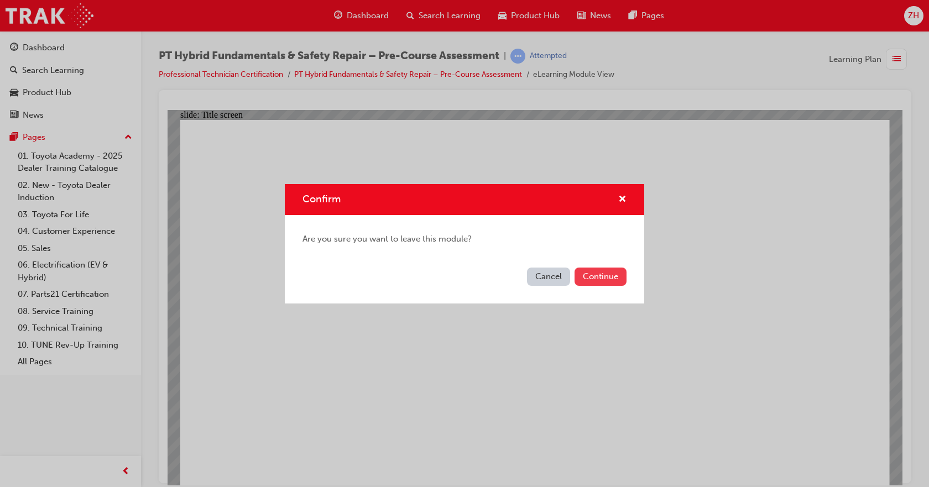
click at [589, 275] on button "Continue" at bounding box center [600, 277] width 52 height 18
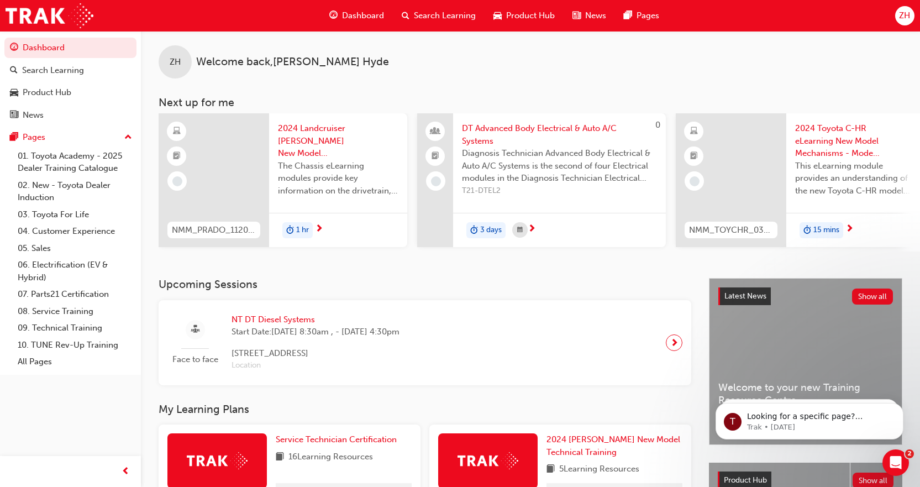
scroll to position [276, 0]
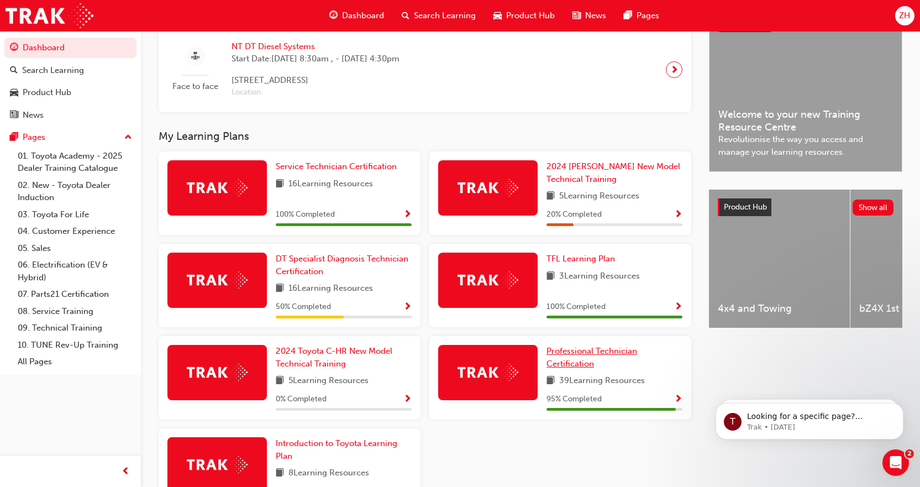
click at [581, 354] on span "Professional Technician Certification" at bounding box center [592, 357] width 91 height 23
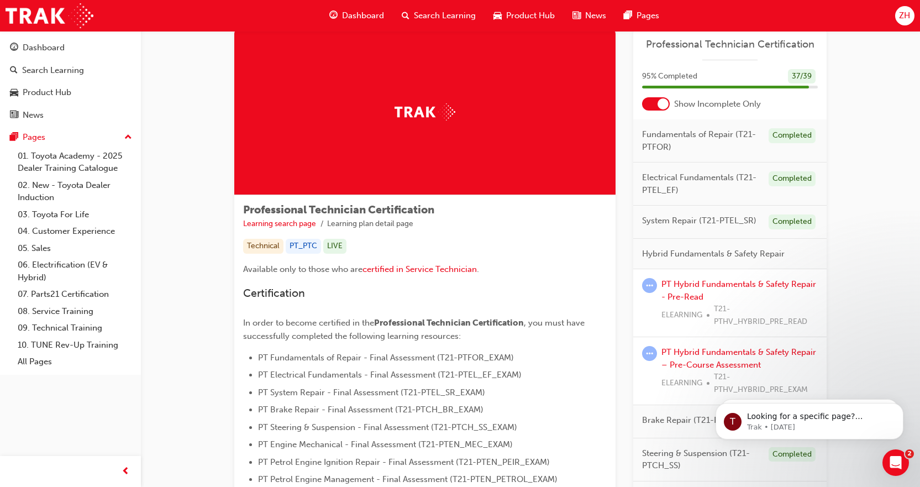
scroll to position [55, 0]
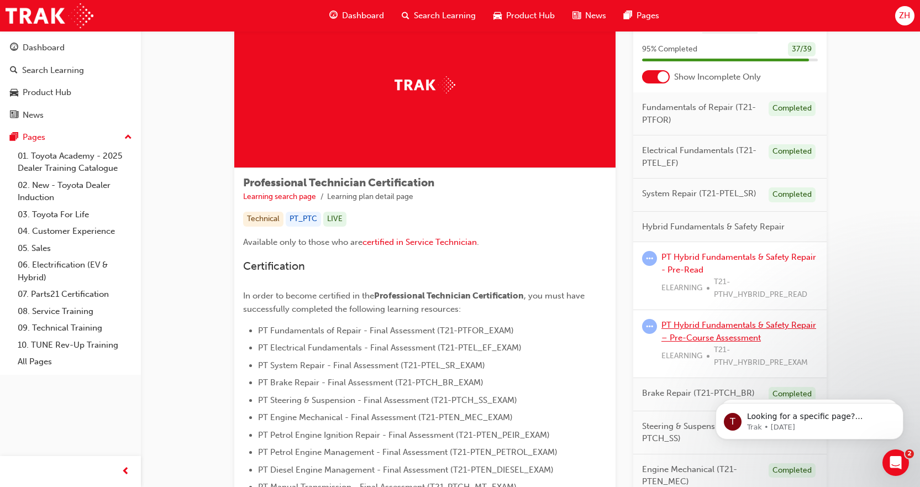
click at [737, 328] on link "PT Hybrid Fundamentals & Safety Repair – Pre-Course Assessment" at bounding box center [739, 331] width 155 height 23
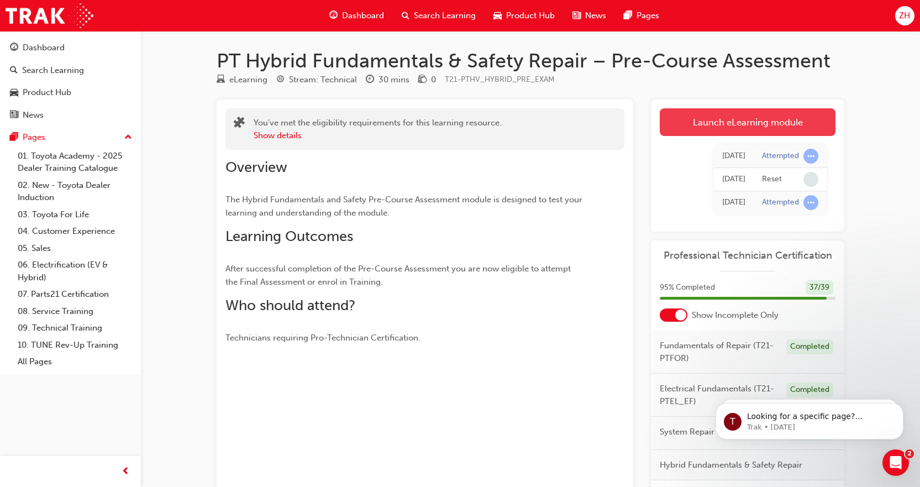
click at [676, 121] on link "Launch eLearning module" at bounding box center [748, 122] width 176 height 28
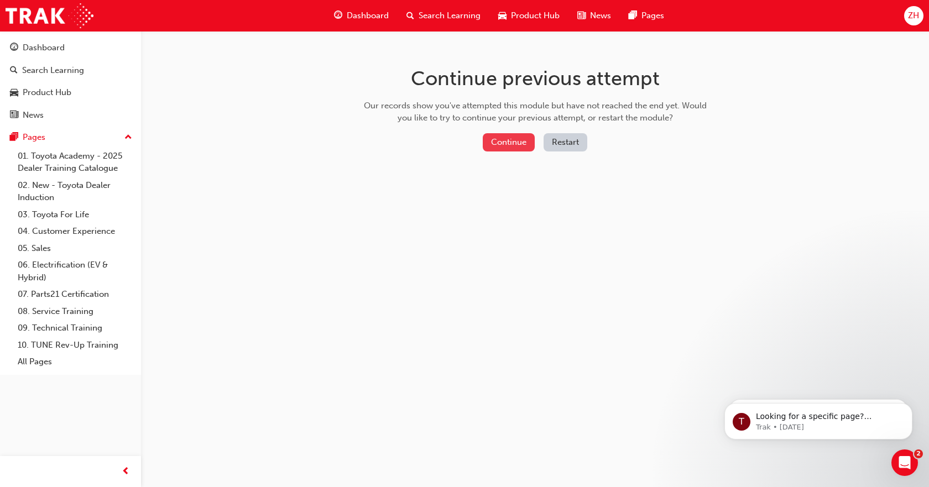
click at [527, 139] on button "Continue" at bounding box center [509, 142] width 52 height 18
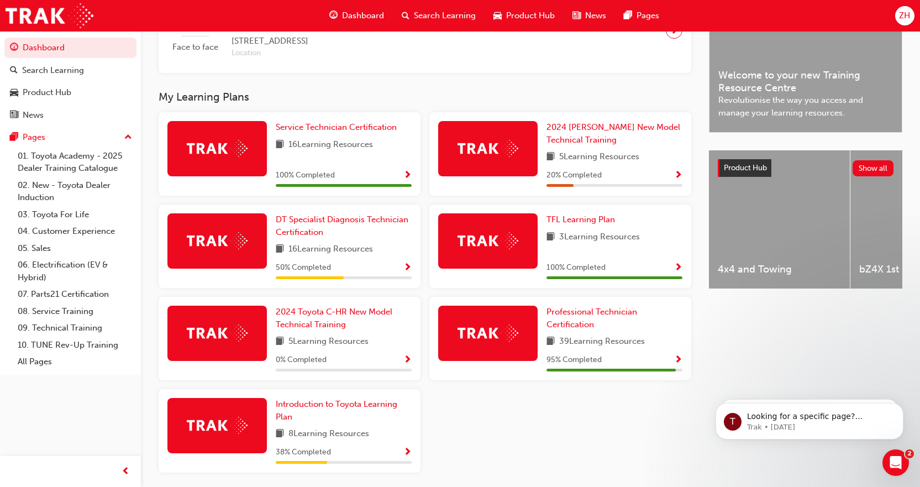
scroll to position [332, 0]
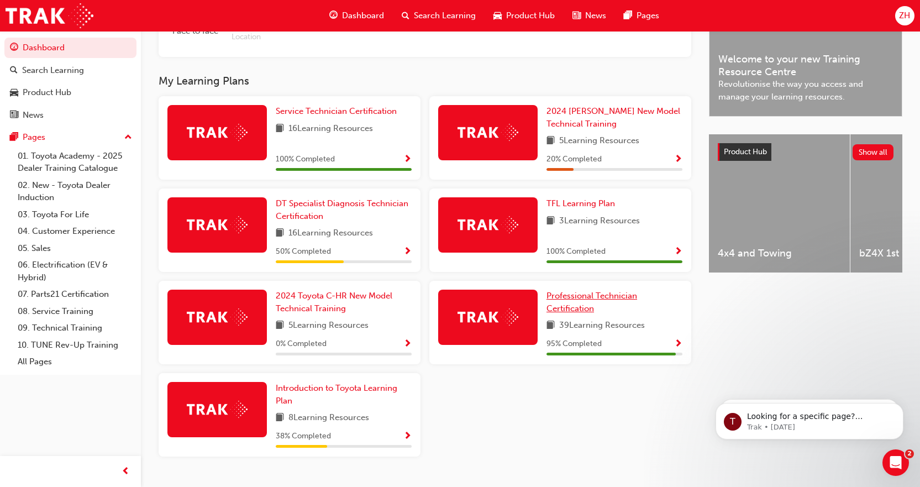
click at [560, 298] on span "Professional Technician Certification" at bounding box center [592, 302] width 91 height 23
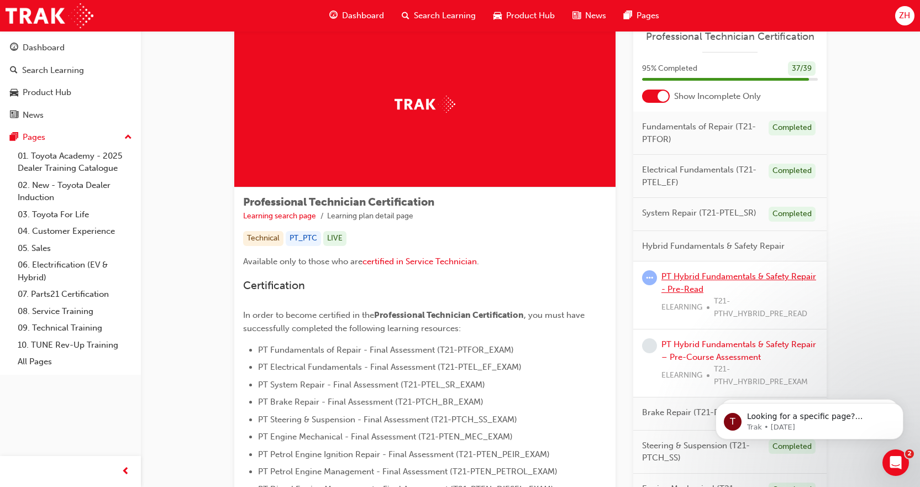
scroll to position [55, 0]
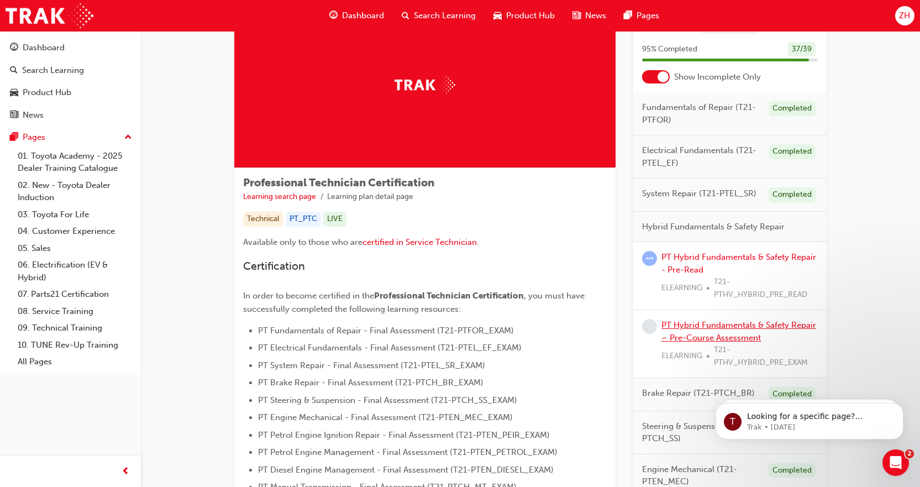
click at [727, 325] on link "PT Hybrid Fundamentals & Safety Repair – Pre-Course Assessment" at bounding box center [739, 331] width 155 height 23
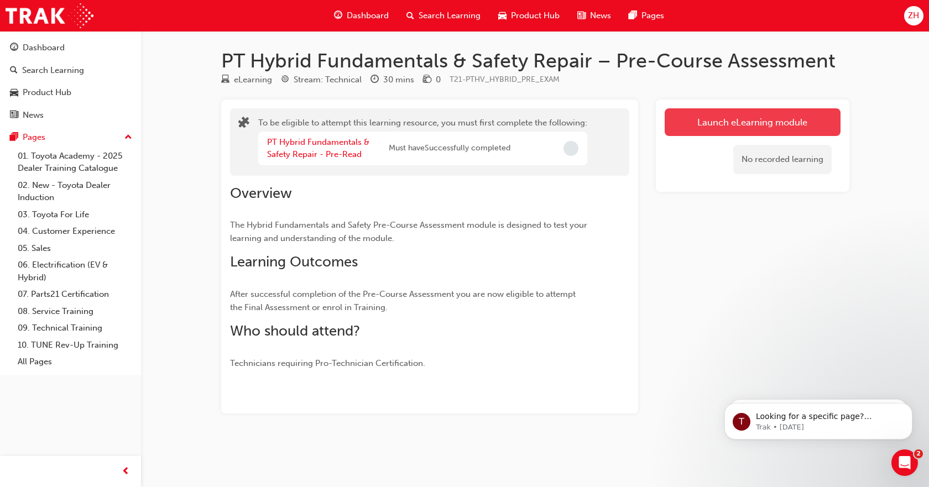
click at [730, 121] on button "Launch eLearning module" at bounding box center [753, 122] width 176 height 28
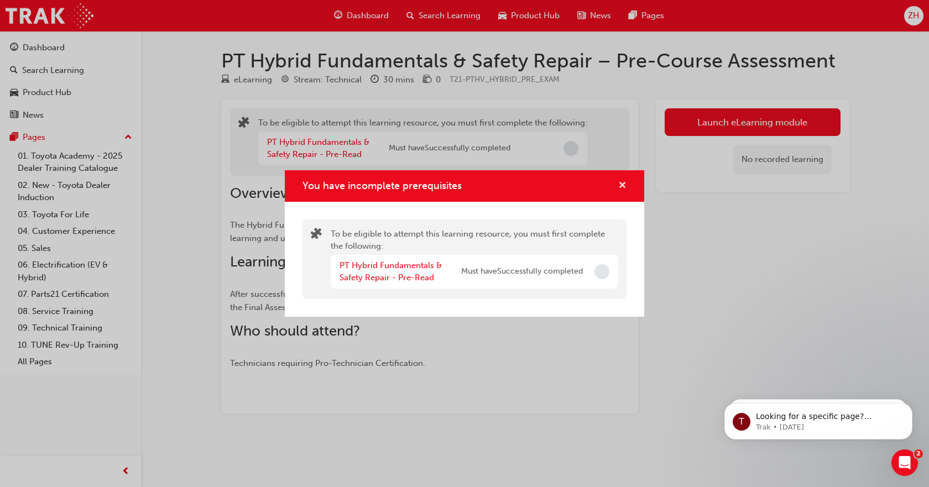
click at [621, 187] on span "cross-icon" at bounding box center [622, 186] width 8 height 10
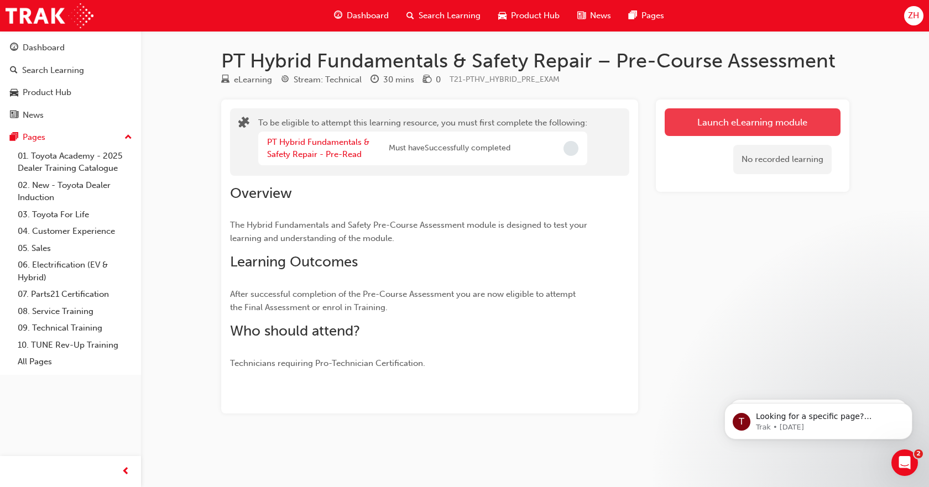
click at [730, 124] on button "Launch eLearning module" at bounding box center [753, 122] width 176 height 28
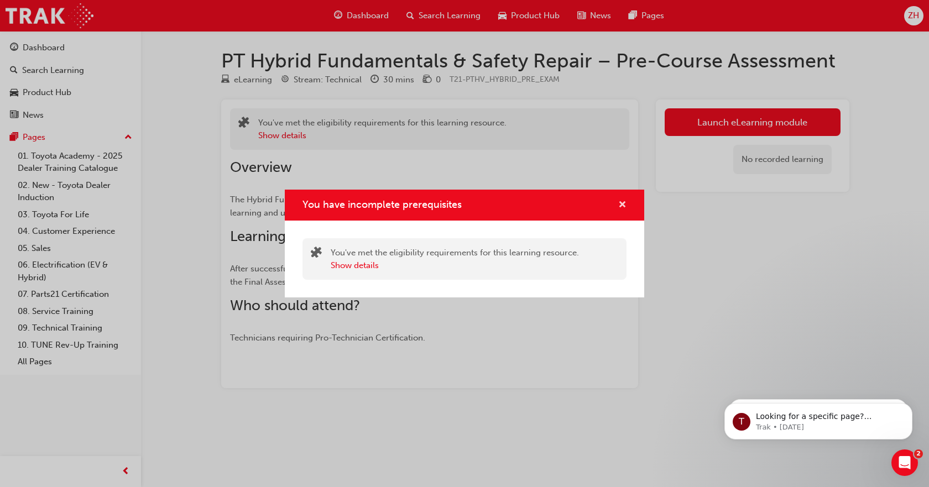
click at [623, 201] on span "cross-icon" at bounding box center [622, 206] width 8 height 10
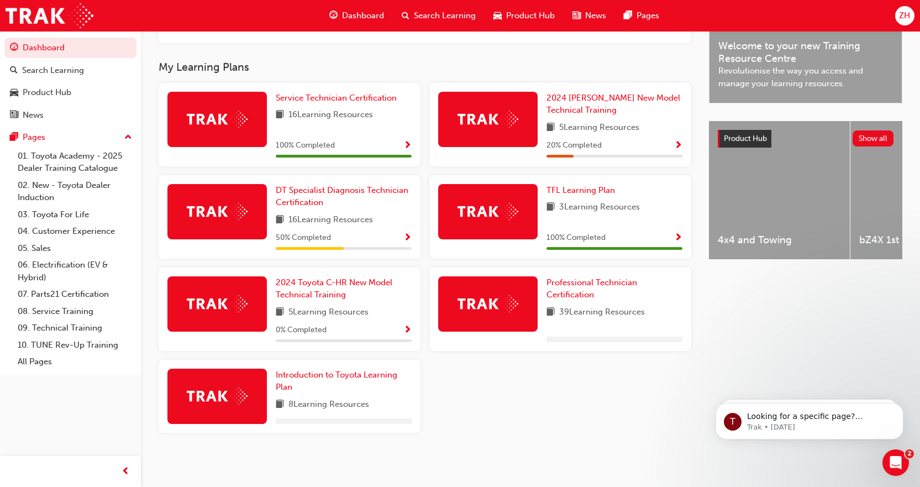
scroll to position [350, 0]
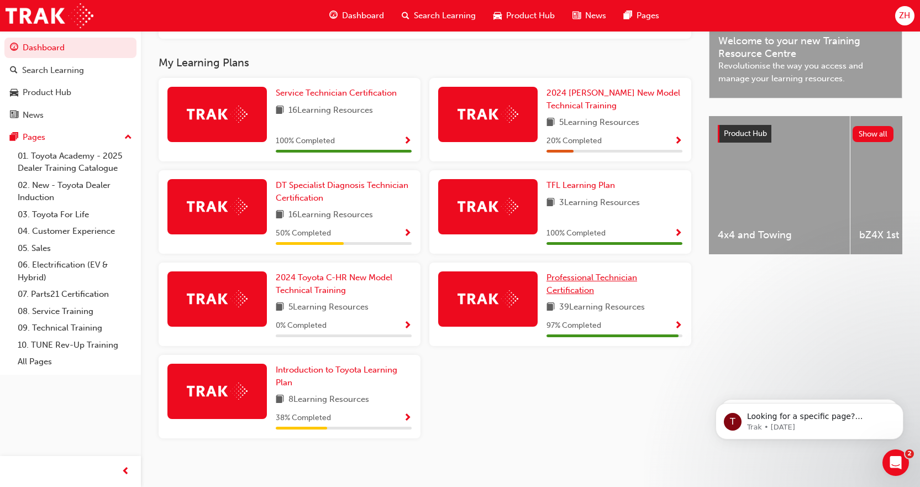
click at [580, 283] on span "Professional Technician Certification" at bounding box center [592, 284] width 91 height 23
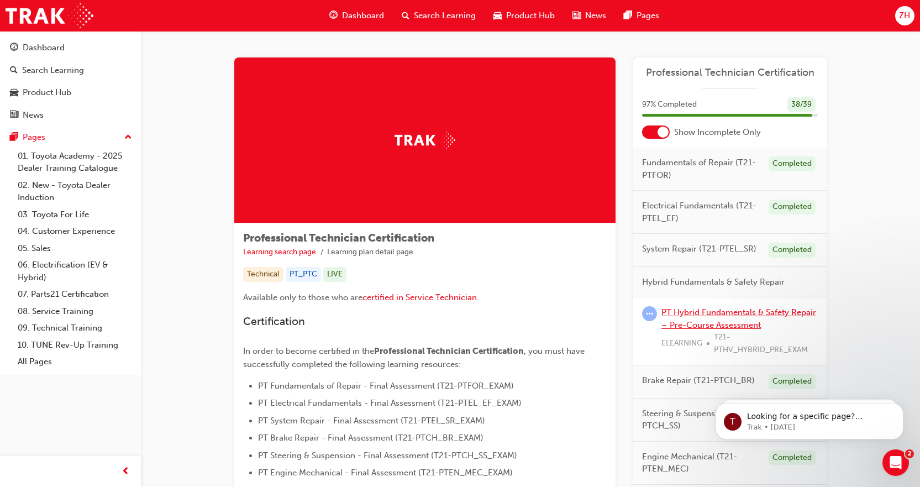
click at [726, 315] on link "PT Hybrid Fundamentals & Safety Repair – Pre-Course Assessment" at bounding box center [739, 318] width 155 height 23
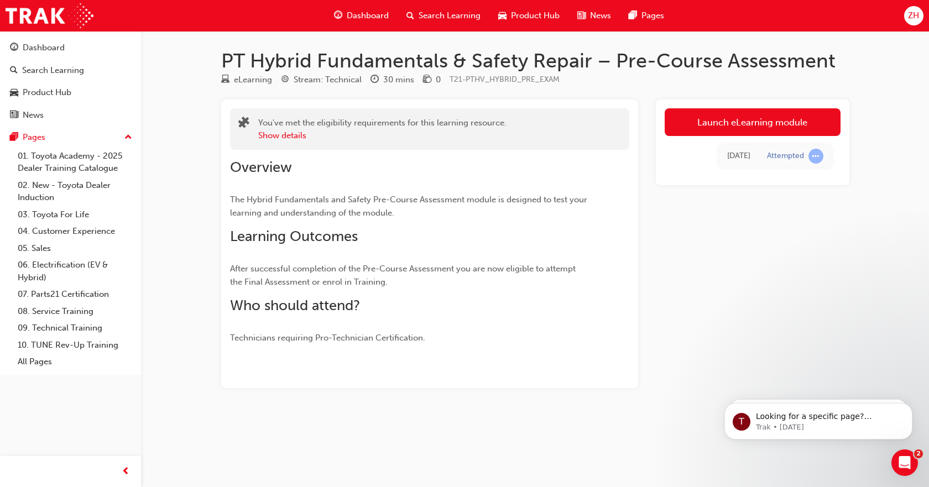
click at [350, 12] on span "Dashboard" at bounding box center [368, 15] width 42 height 13
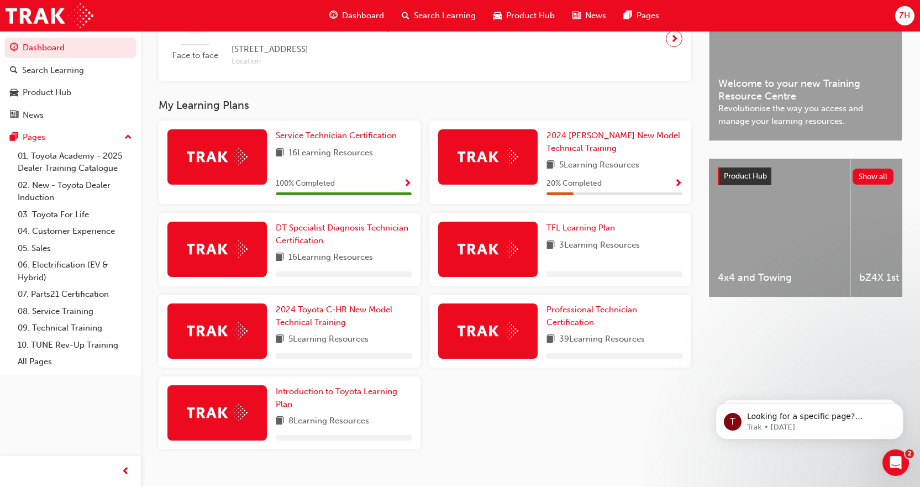
scroll to position [328, 0]
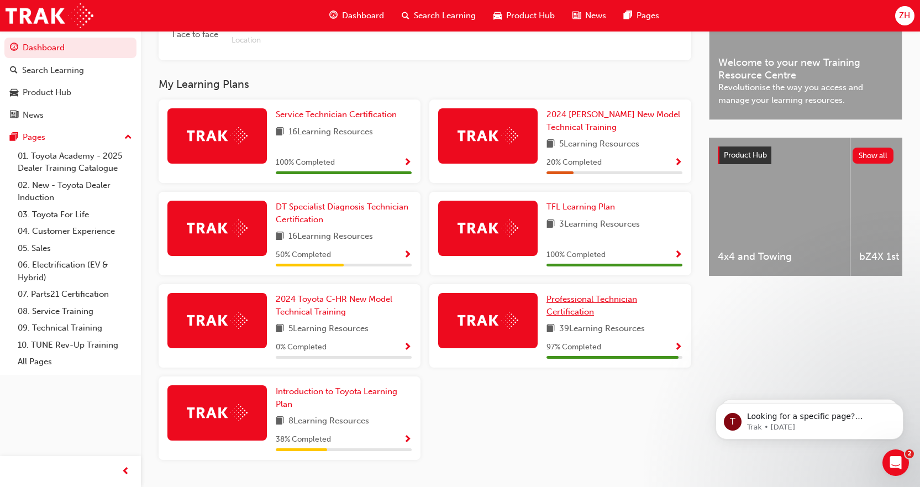
click at [606, 302] on span "Professional Technician Certification" at bounding box center [592, 305] width 91 height 23
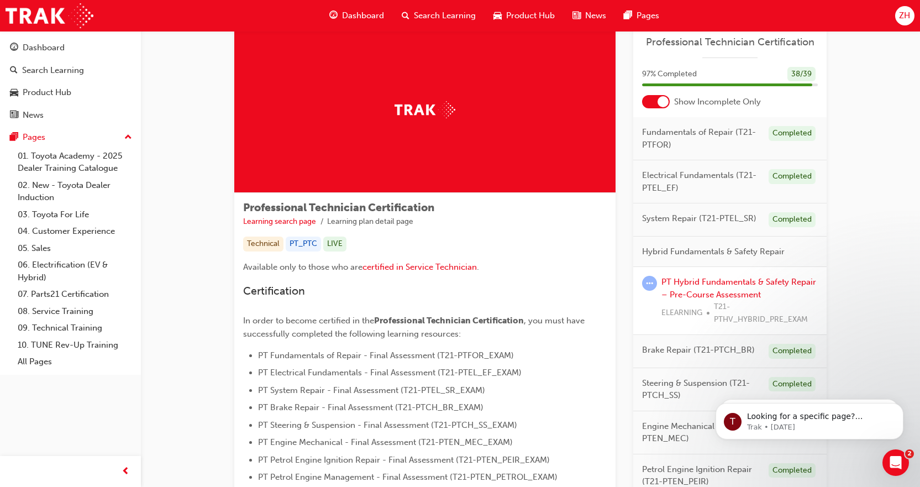
scroll to position [55, 0]
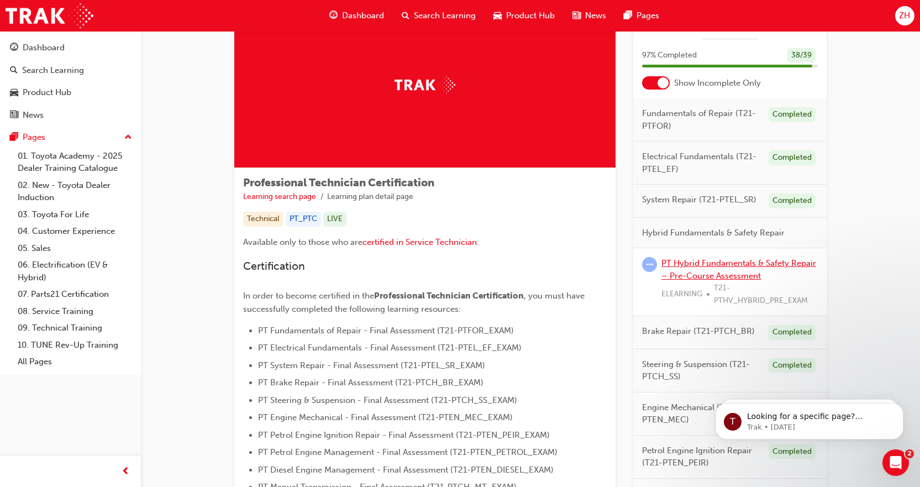
click at [753, 262] on link "PT Hybrid Fundamentals & Safety Repair – Pre-Course Assessment" at bounding box center [739, 269] width 155 height 23
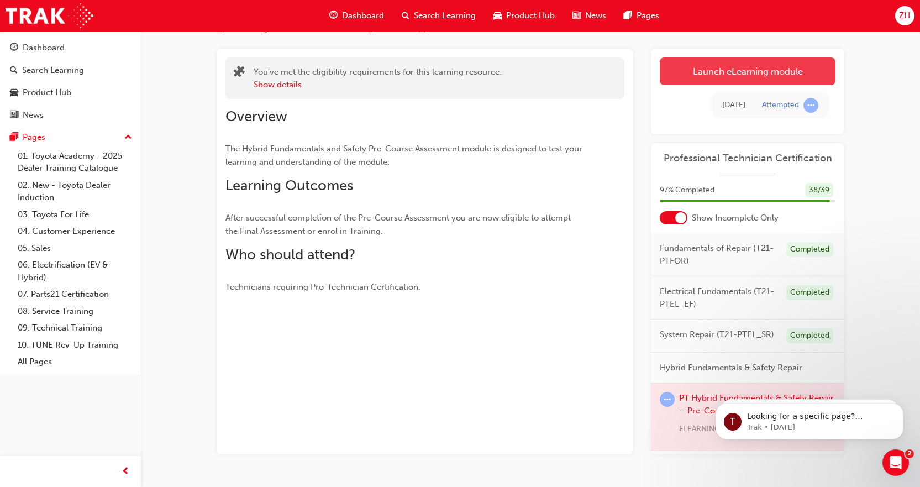
scroll to position [55, 0]
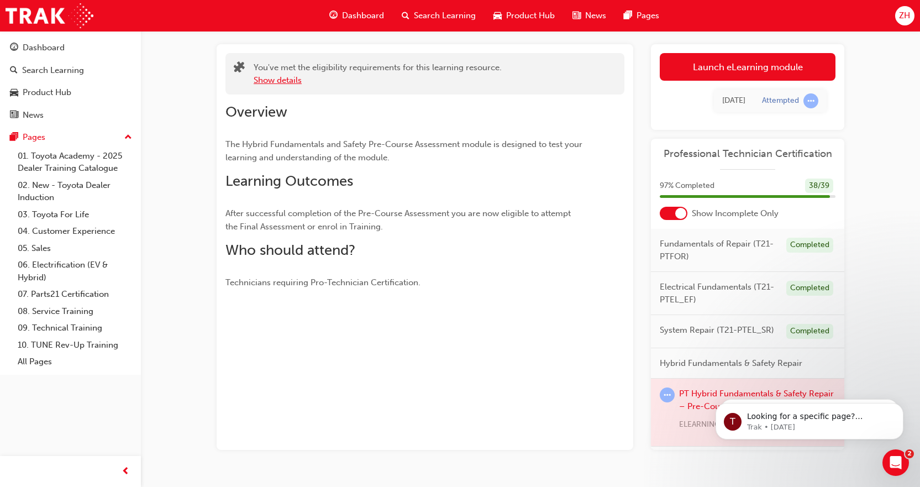
click at [286, 76] on button "Show details" at bounding box center [278, 80] width 48 height 13
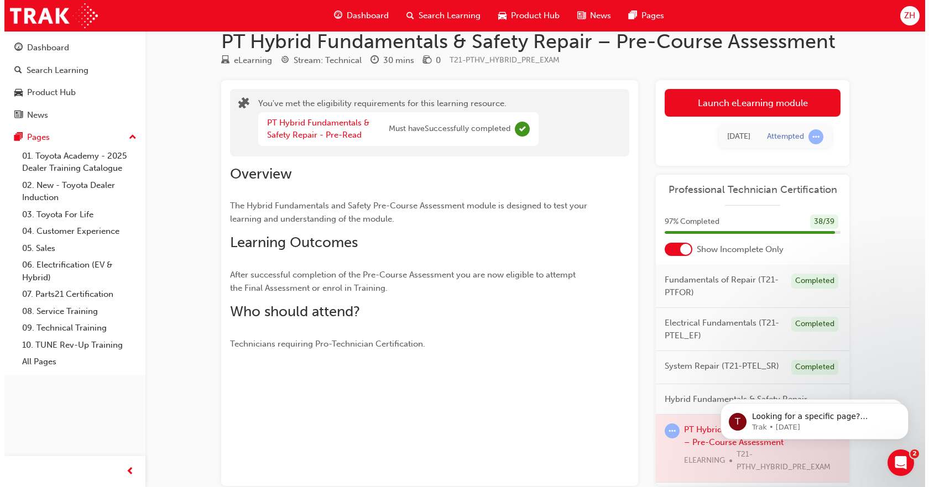
scroll to position [0, 0]
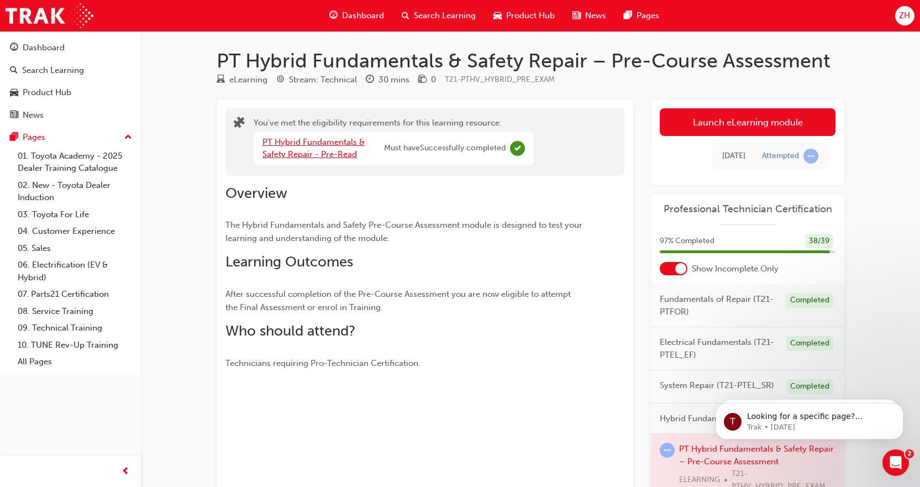
click at [339, 140] on link "PT Hybrid Fundamentals & Safety Repair - Pre-Read" at bounding box center [314, 148] width 102 height 23
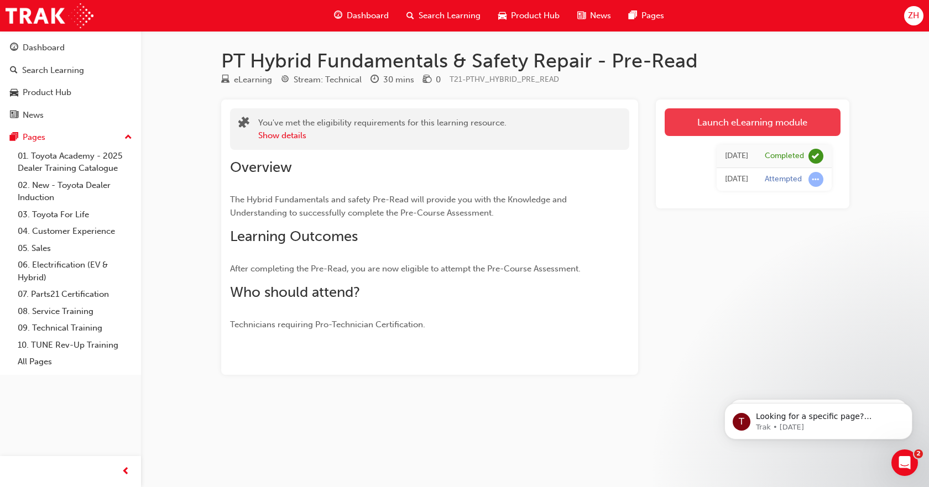
click at [730, 120] on link "Launch eLearning module" at bounding box center [753, 122] width 176 height 28
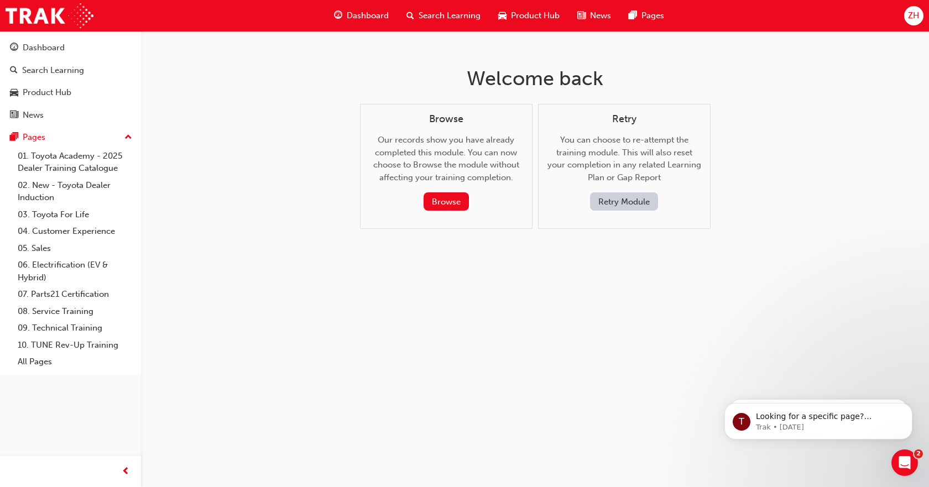
click at [604, 200] on button "Retry Module" at bounding box center [624, 201] width 68 height 18
